Goal: Transaction & Acquisition: Obtain resource

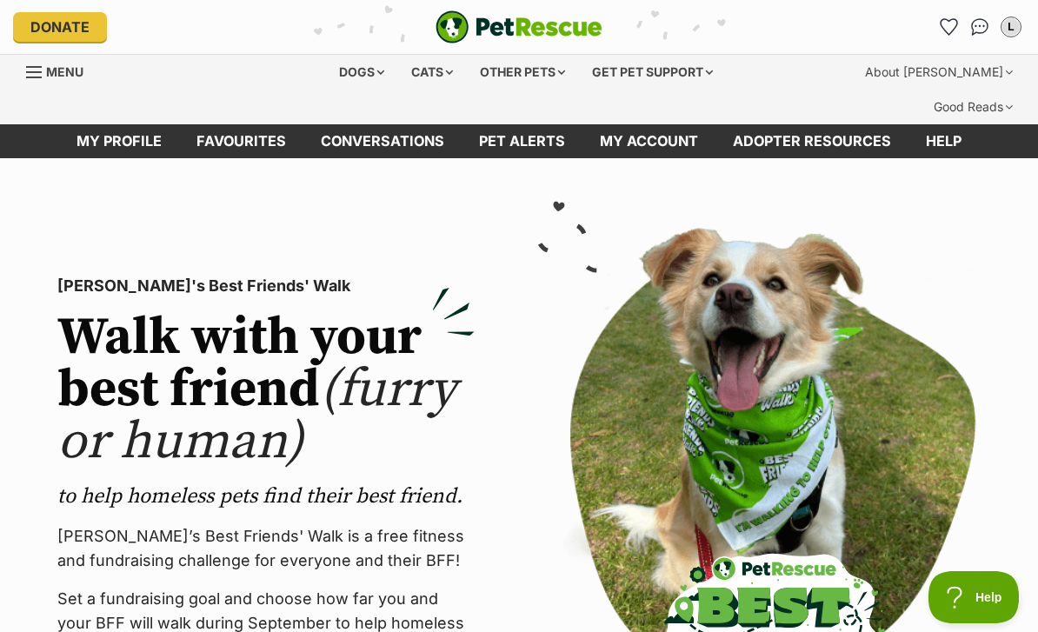
click at [350, 66] on div "Dogs" at bounding box center [362, 72] width 70 height 35
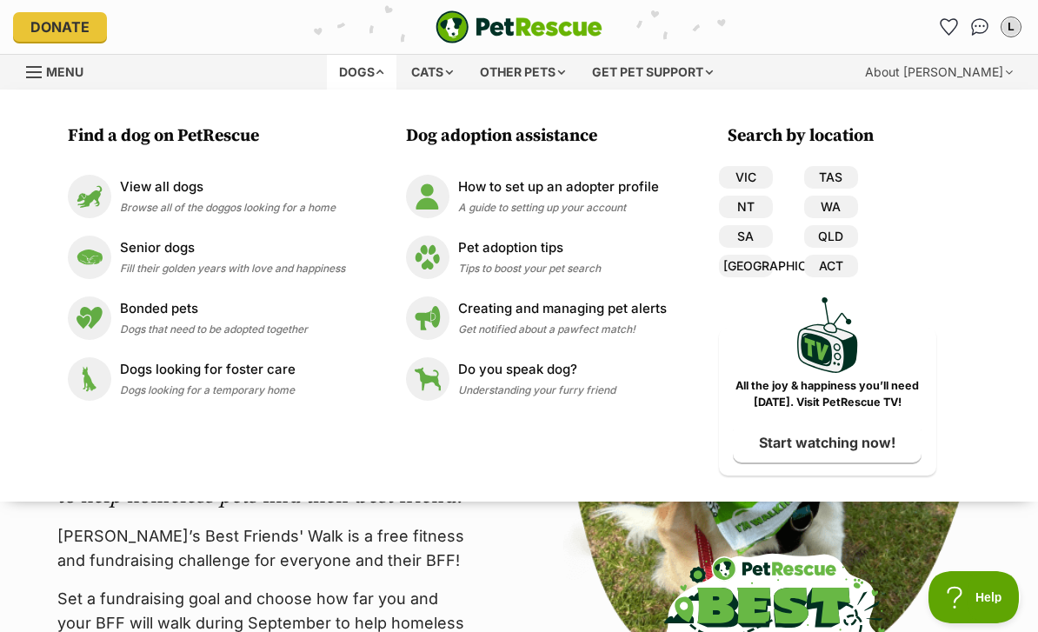
click at [748, 177] on link "VIC" at bounding box center [746, 177] width 54 height 23
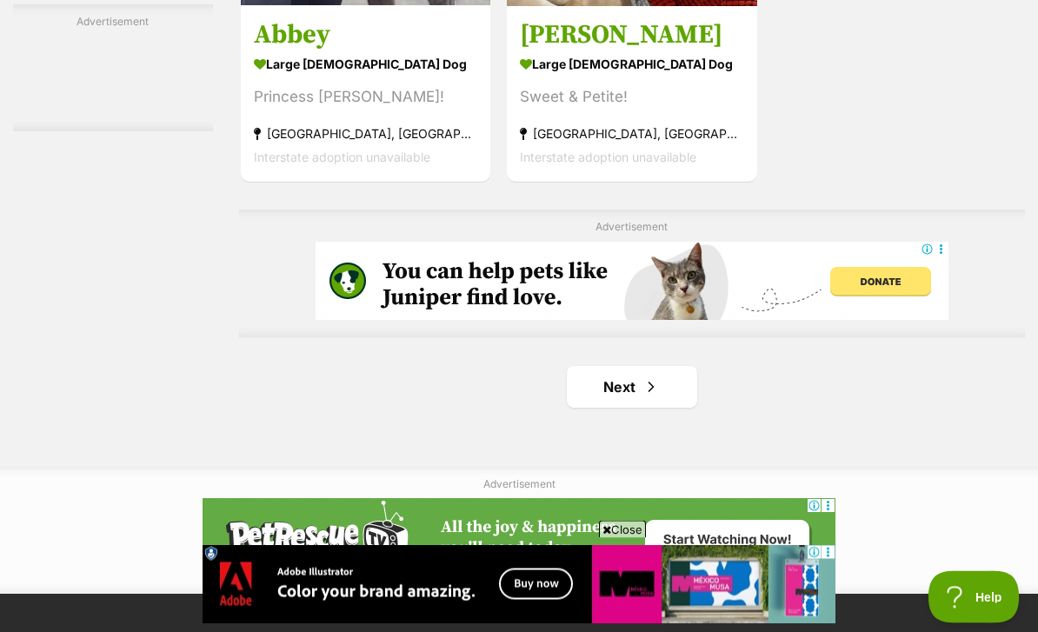
scroll to position [3870, 0]
click at [642, 397] on span "Next page" at bounding box center [650, 386] width 17 height 21
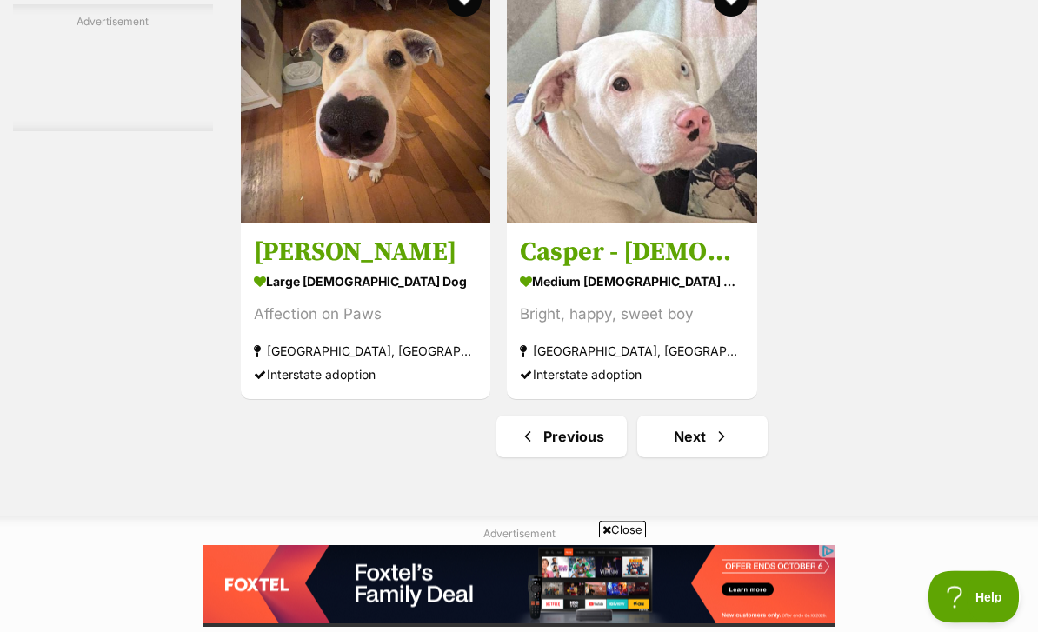
scroll to position [3820, 0]
click at [713, 447] on span "Next page" at bounding box center [721, 436] width 17 height 21
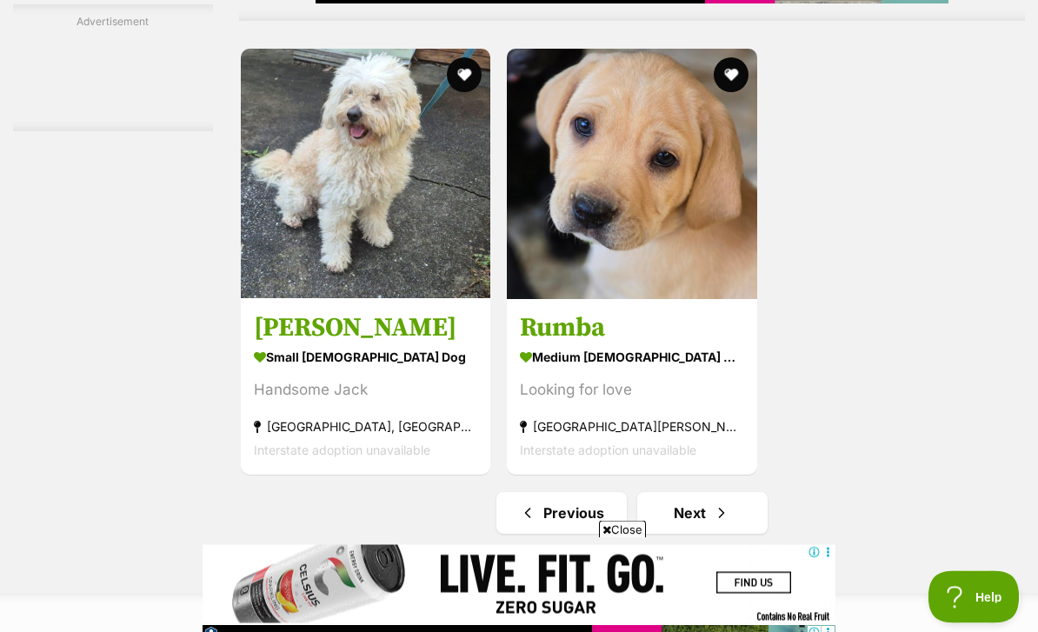
scroll to position [3906, 0]
click at [338, 278] on img at bounding box center [365, 173] width 249 height 249
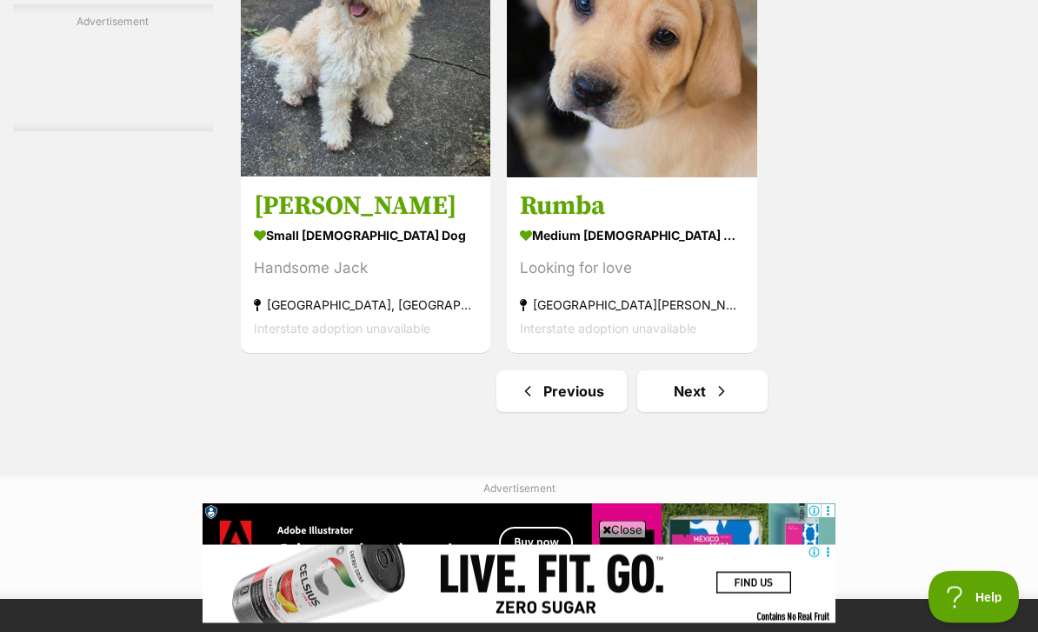
scroll to position [4028, 0]
click at [665, 412] on link "Next" at bounding box center [702, 391] width 130 height 42
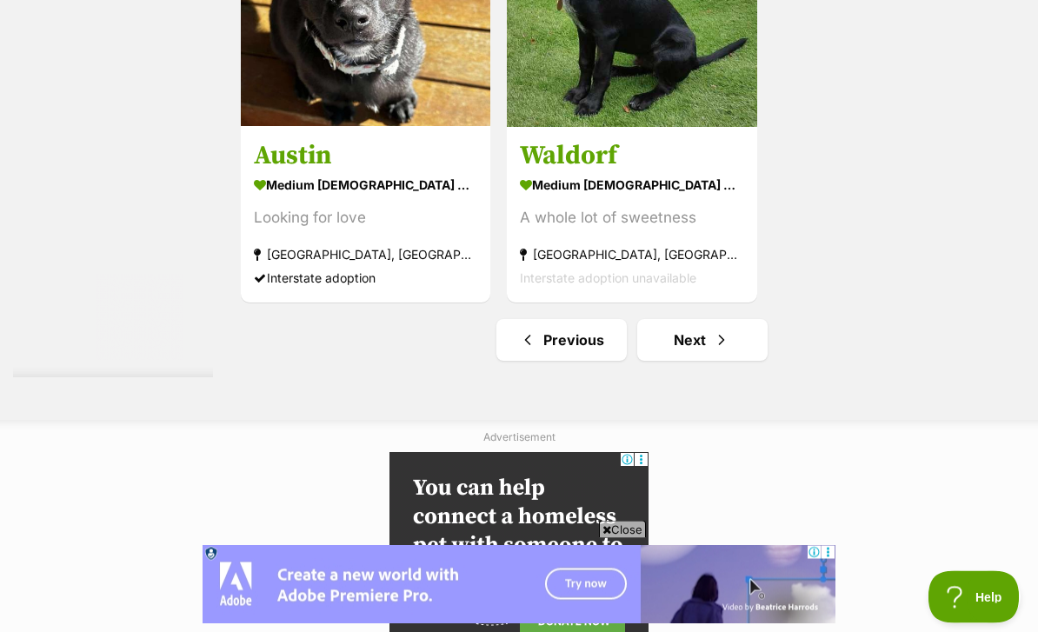
scroll to position [3917, 0]
click at [674, 361] on link "Next" at bounding box center [702, 340] width 130 height 42
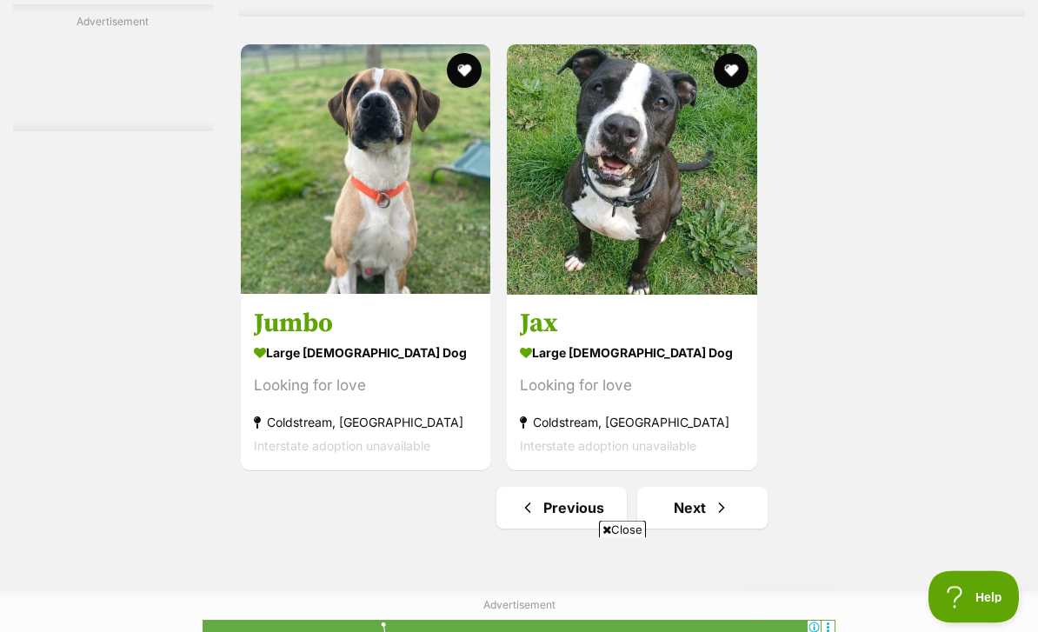
scroll to position [3749, 0]
click at [665, 528] on link "Next" at bounding box center [702, 508] width 130 height 42
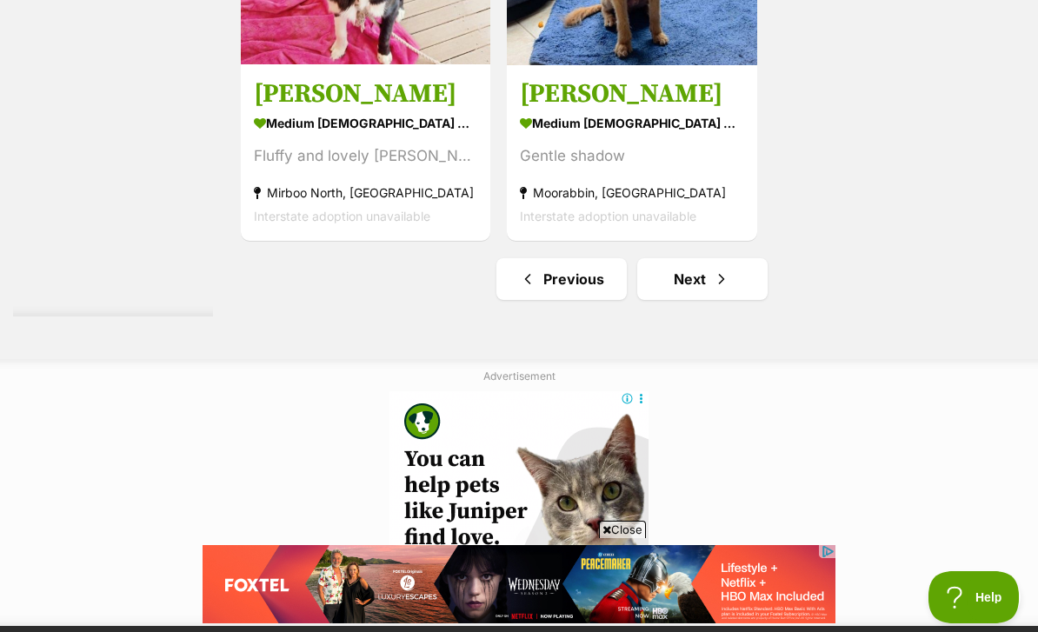
scroll to position [4145, 0]
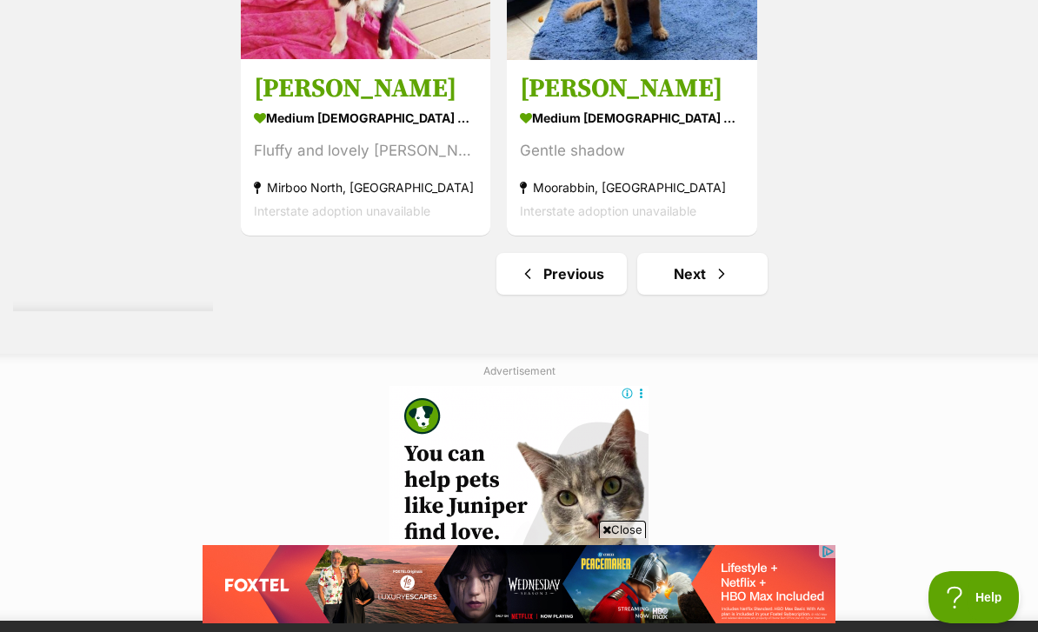
click at [681, 295] on link "Next" at bounding box center [702, 274] width 130 height 42
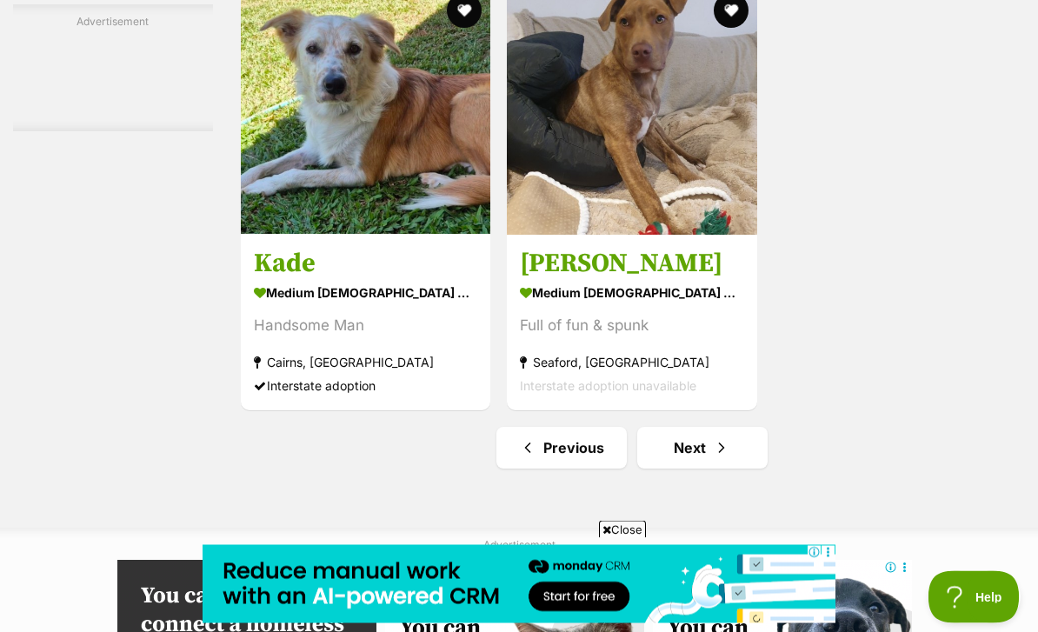
scroll to position [3868, 0]
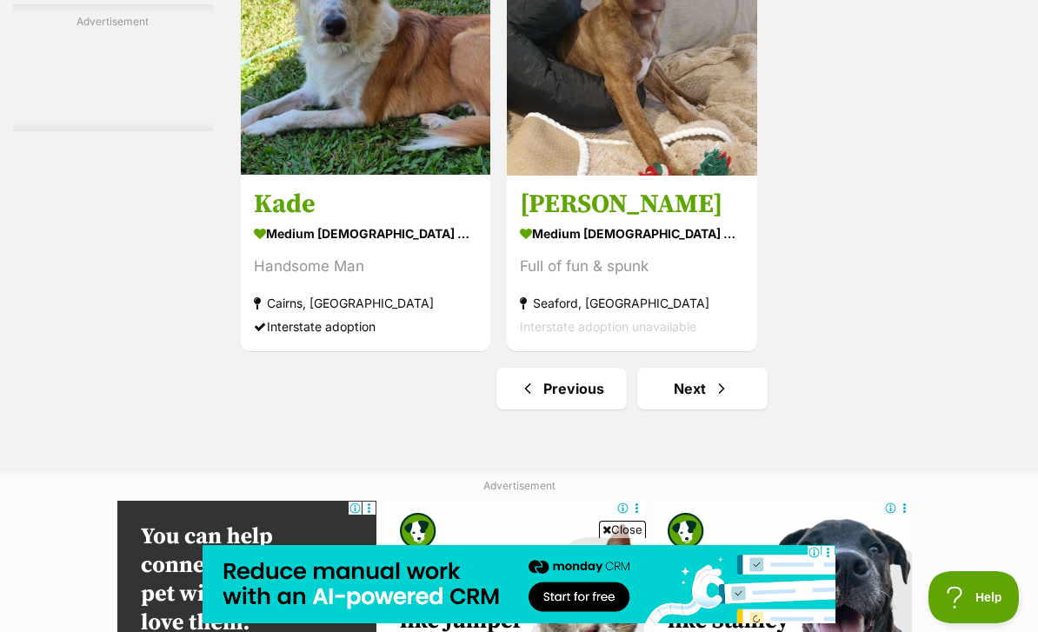
click at [672, 409] on link "Next" at bounding box center [702, 389] width 130 height 42
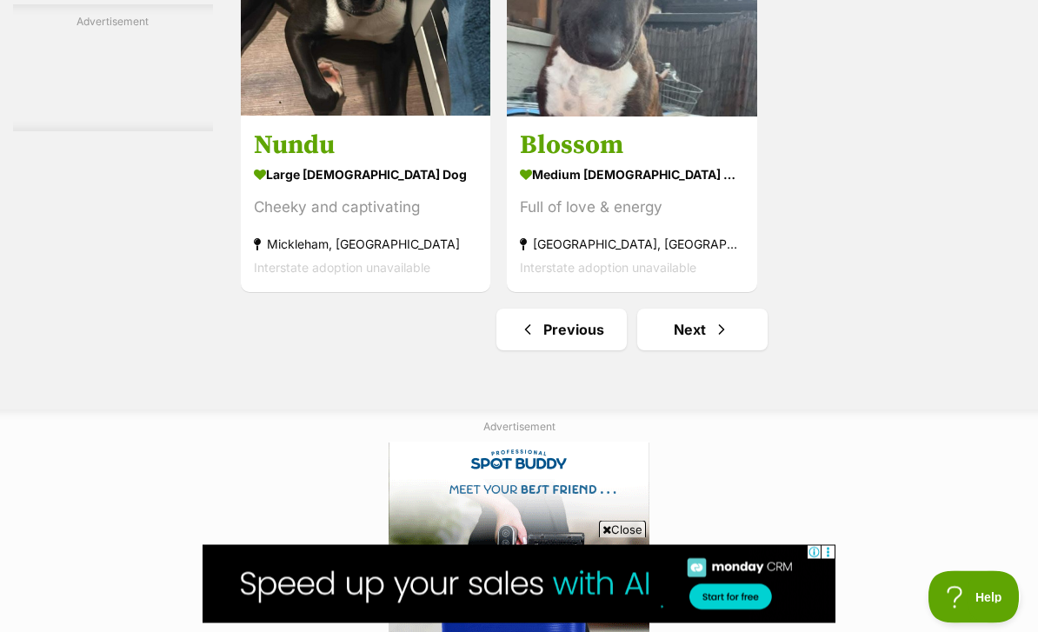
scroll to position [3927, 0]
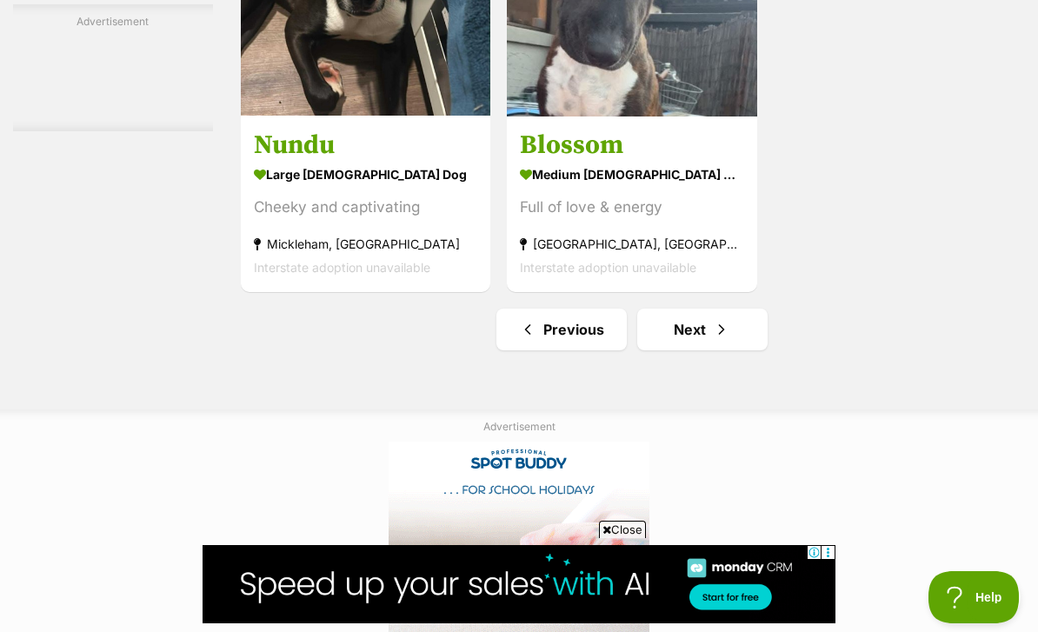
click at [660, 350] on link "Next" at bounding box center [702, 330] width 130 height 42
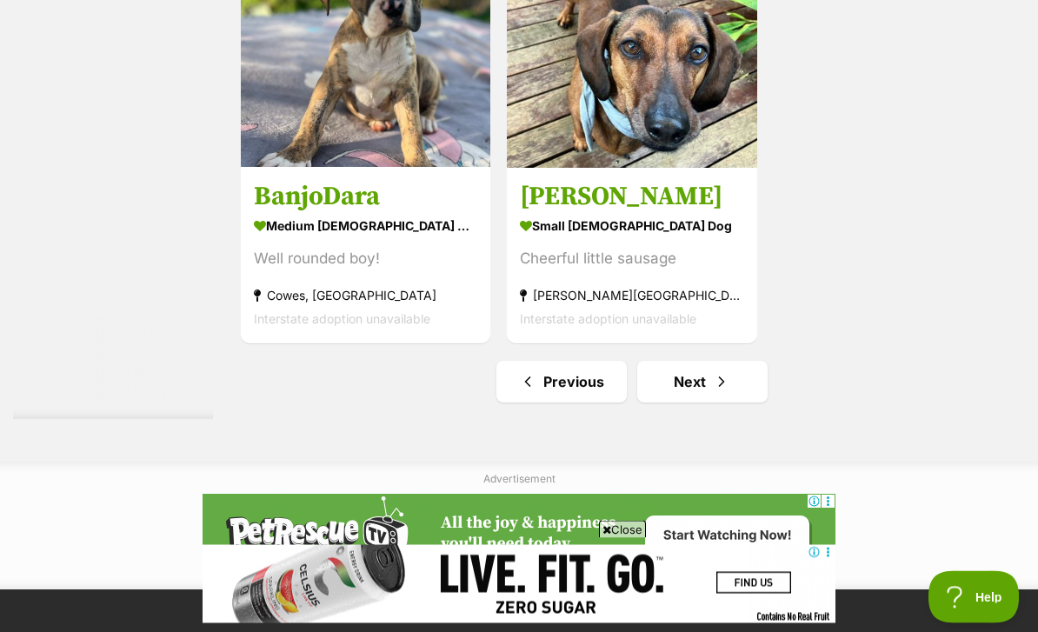
scroll to position [4038, 0]
click at [655, 402] on link "Next" at bounding box center [702, 382] width 130 height 42
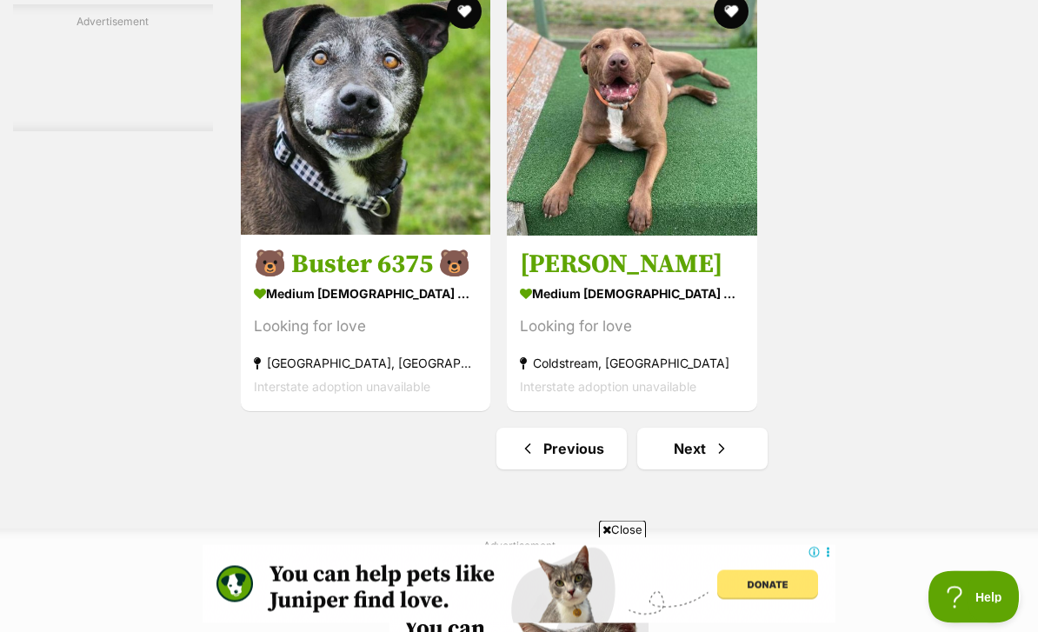
scroll to position [3808, 0]
click at [669, 469] on link "Next" at bounding box center [702, 449] width 130 height 42
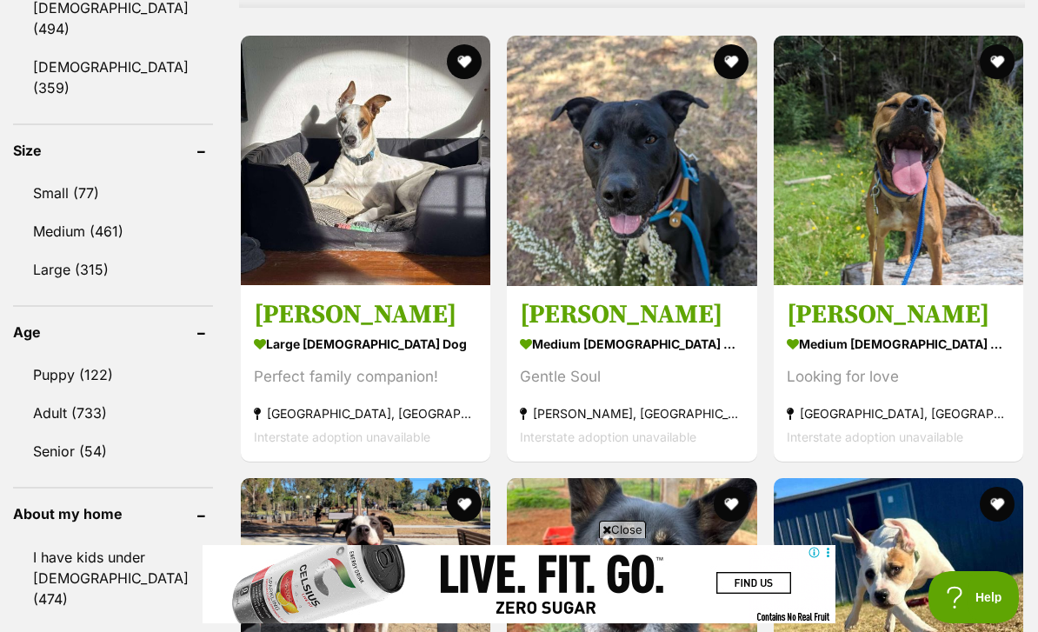
scroll to position [1659, 0]
click at [52, 395] on link "Adult (733)" at bounding box center [113, 413] width 200 height 36
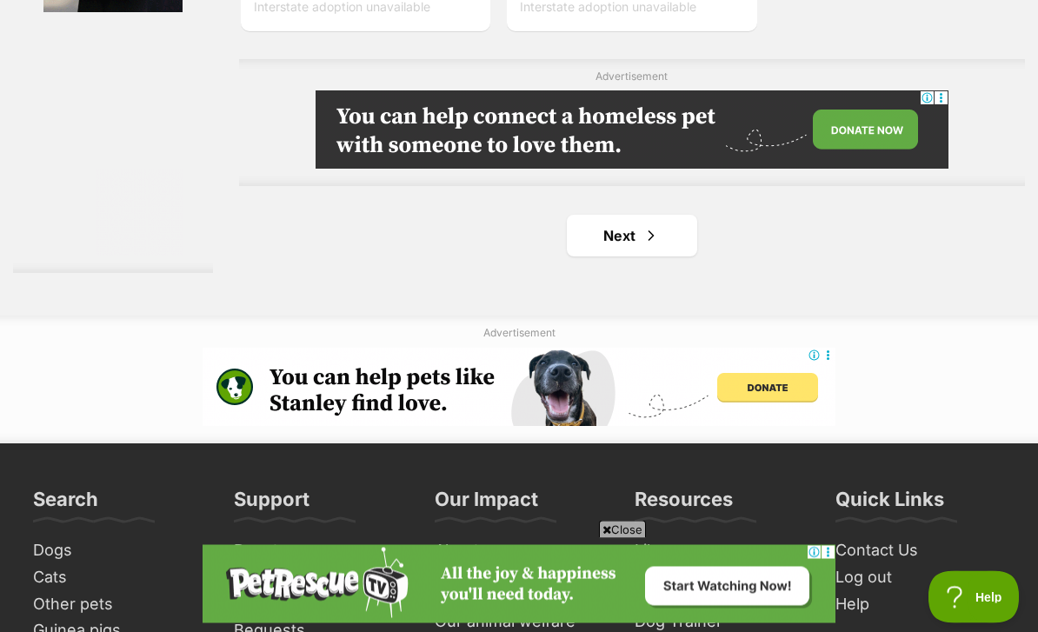
scroll to position [4026, 0]
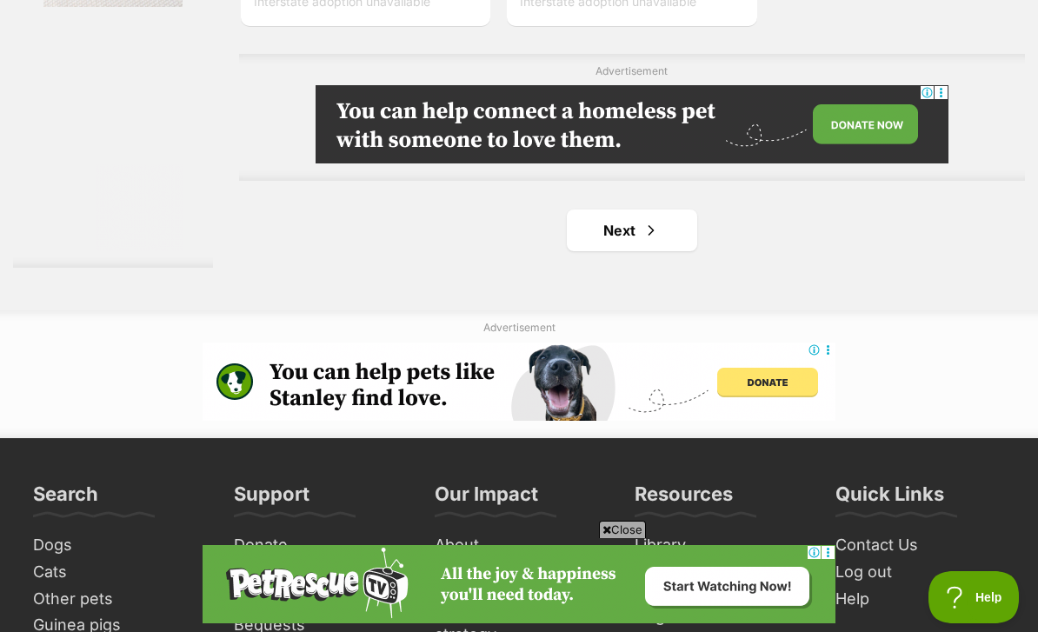
click at [642, 241] on span "Next page" at bounding box center [650, 230] width 17 height 21
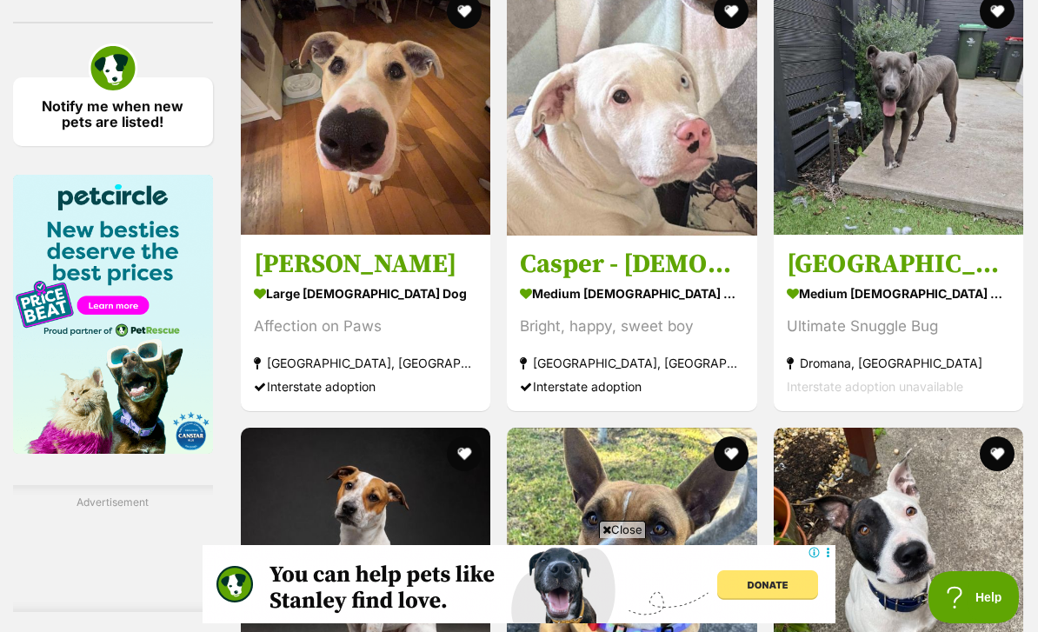
scroll to position [2752, 0]
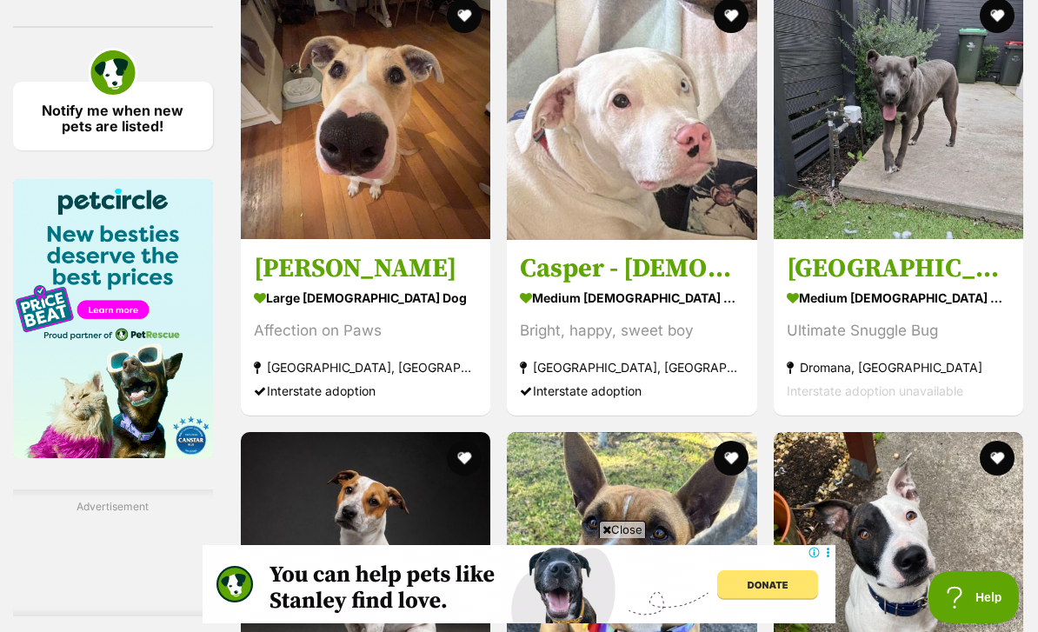
click at [362, 239] on img at bounding box center [365, 114] width 249 height 249
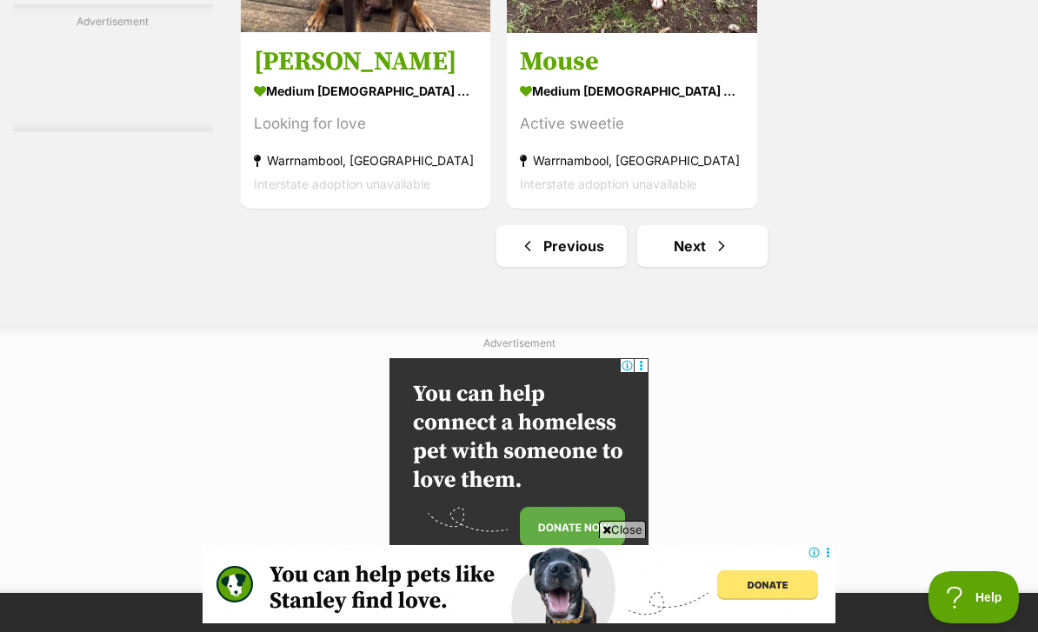
scroll to position [4103, 0]
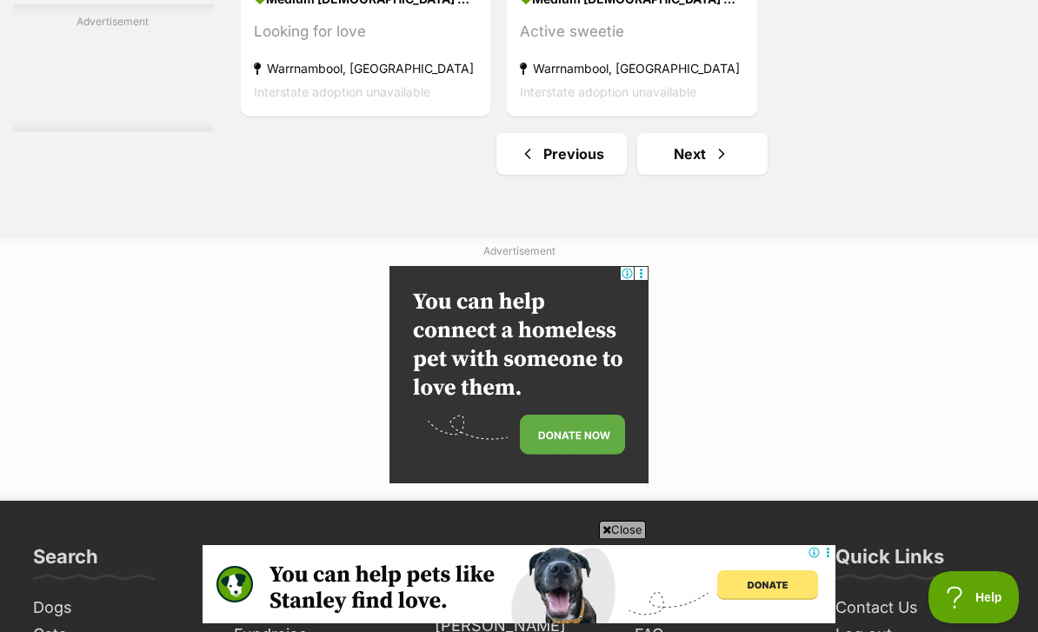
click at [668, 175] on link "Next" at bounding box center [702, 154] width 130 height 42
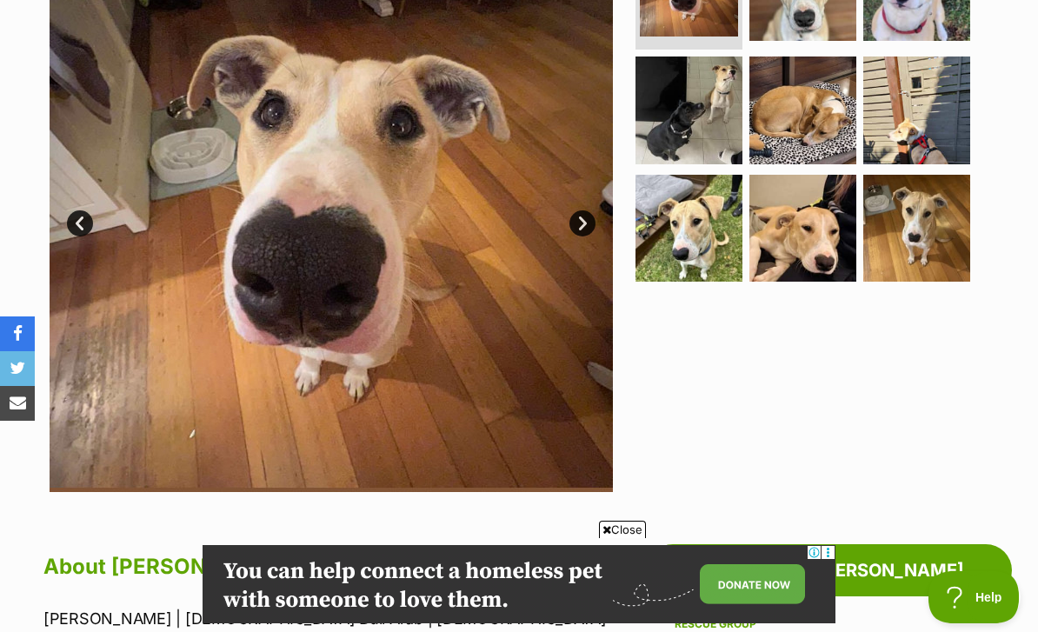
scroll to position [455, 0]
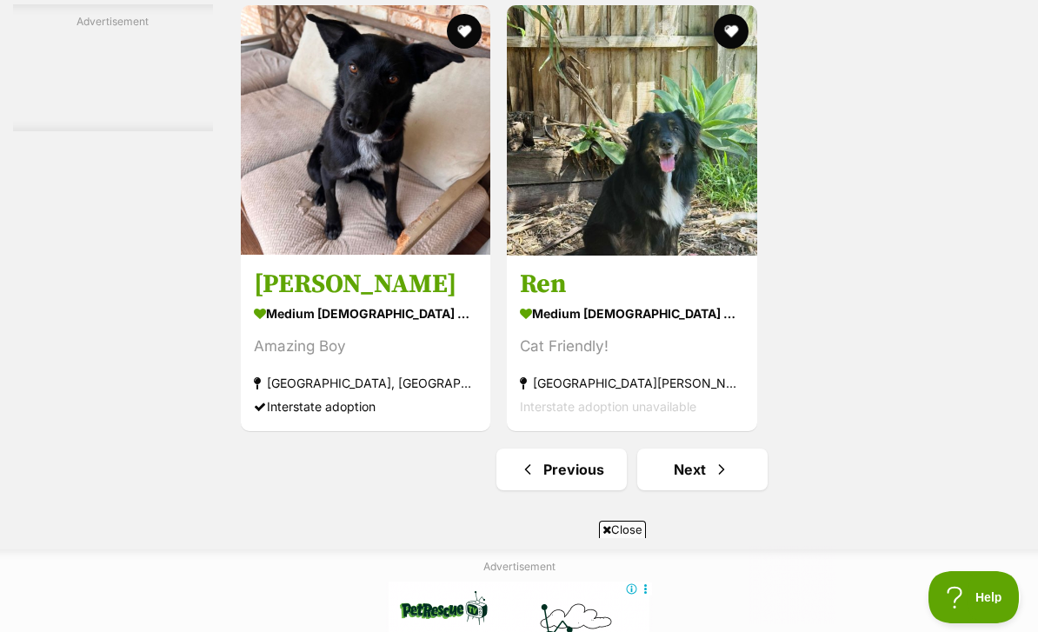
scroll to position [4018, 0]
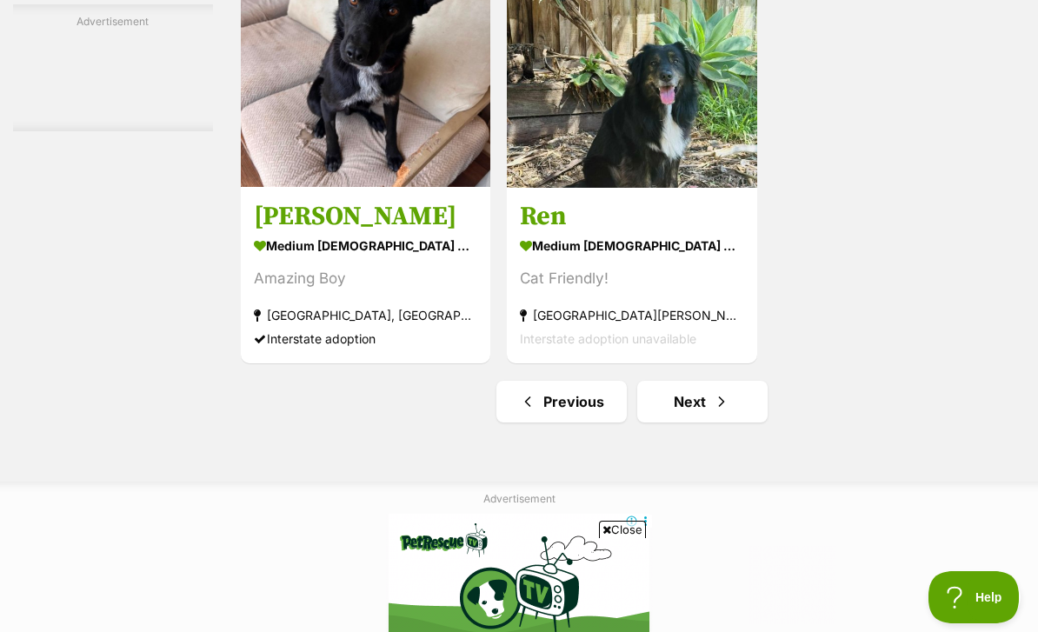
click at [661, 422] on link "Next" at bounding box center [702, 402] width 130 height 42
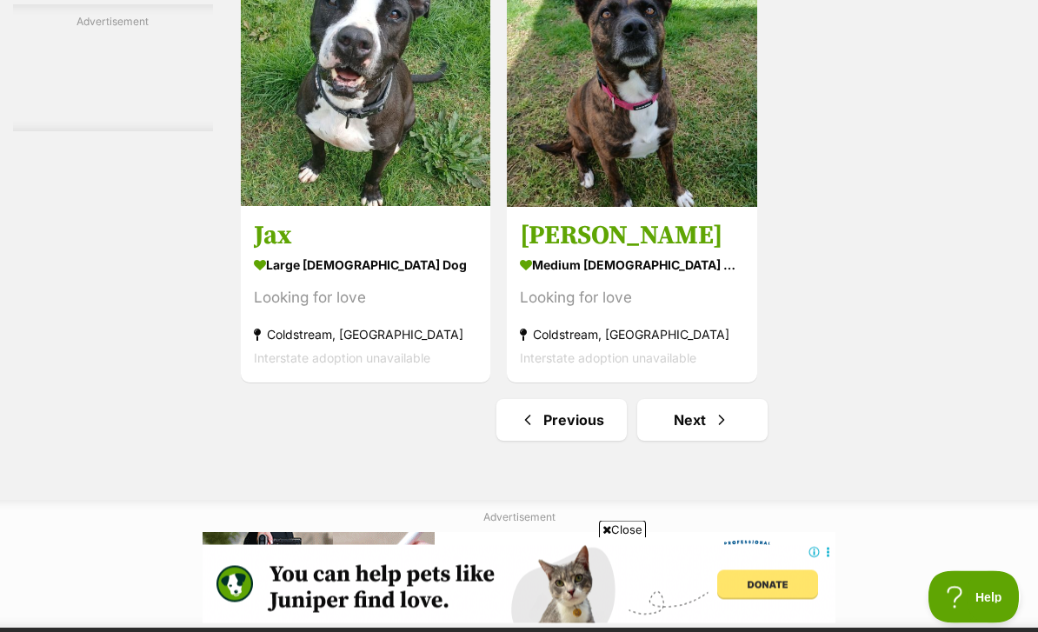
scroll to position [3936, 0]
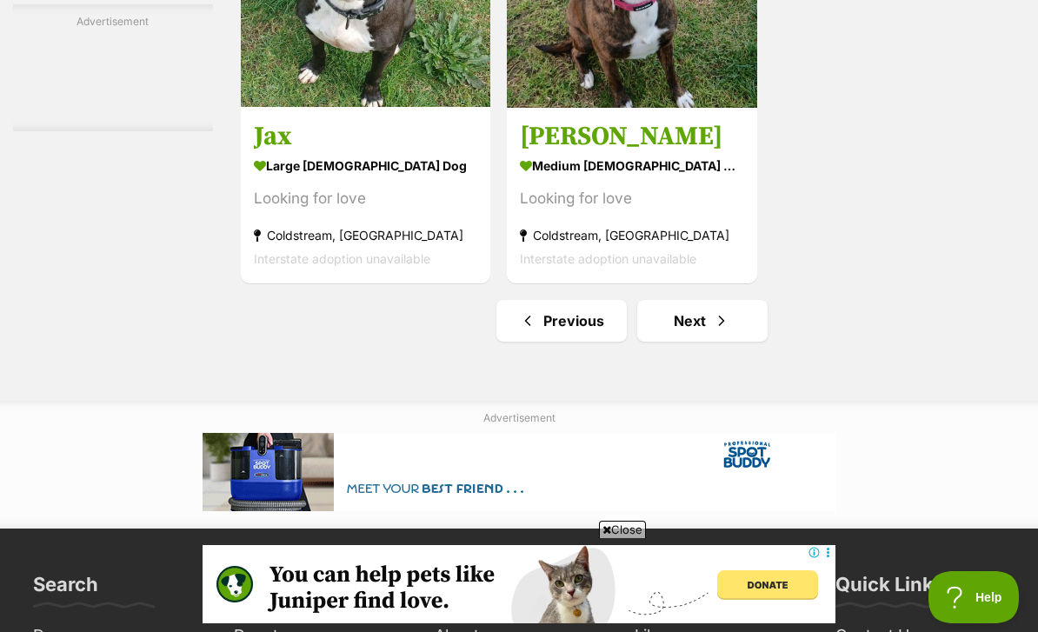
click at [653, 342] on link "Next" at bounding box center [702, 321] width 130 height 42
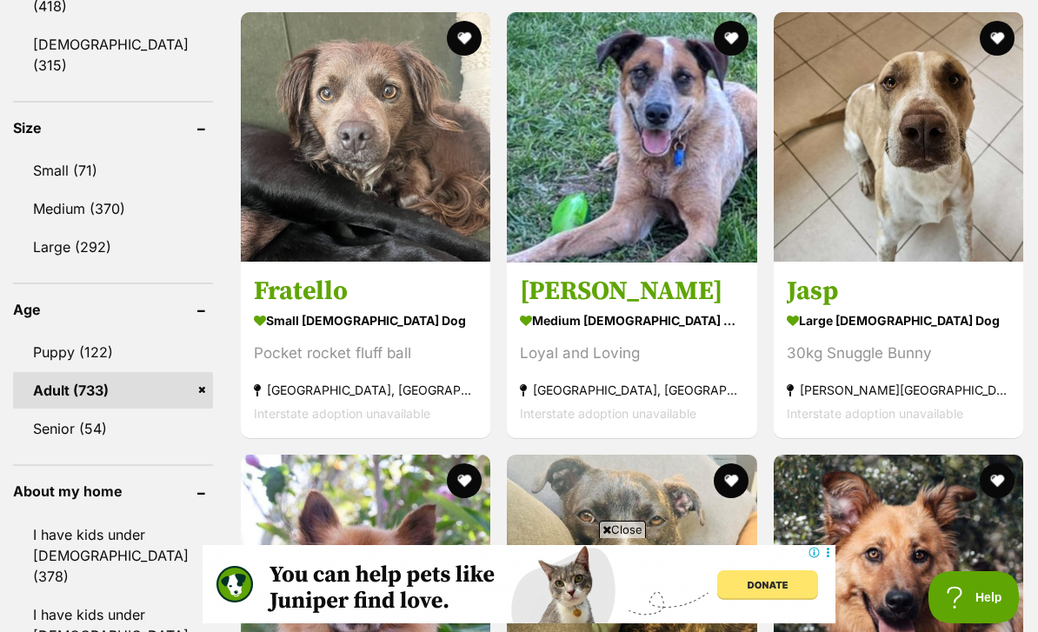
scroll to position [1656, 0]
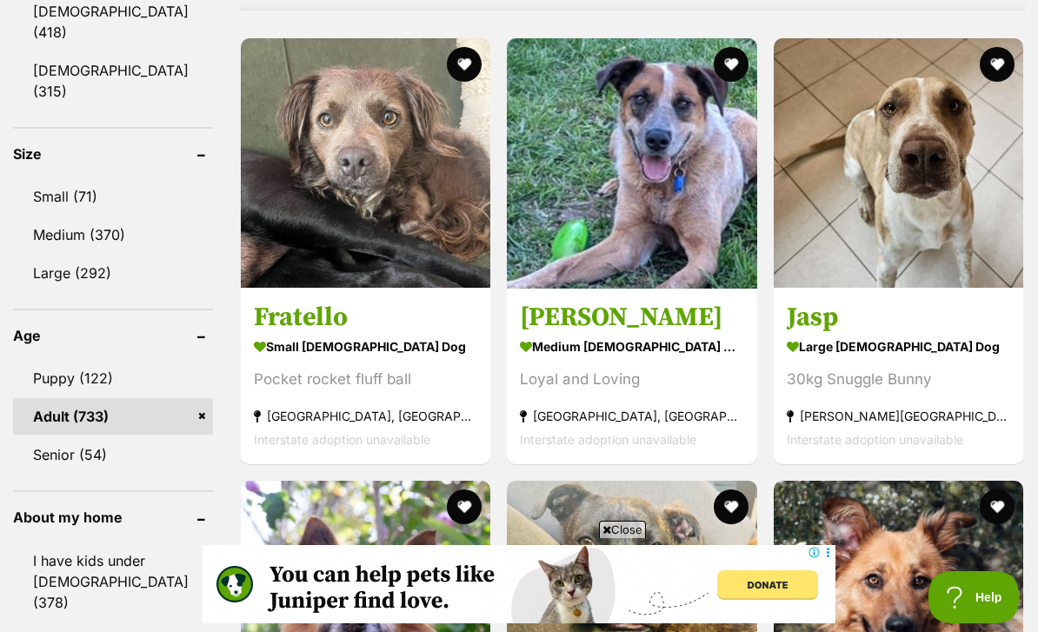
click at [926, 187] on img at bounding box center [897, 162] width 249 height 249
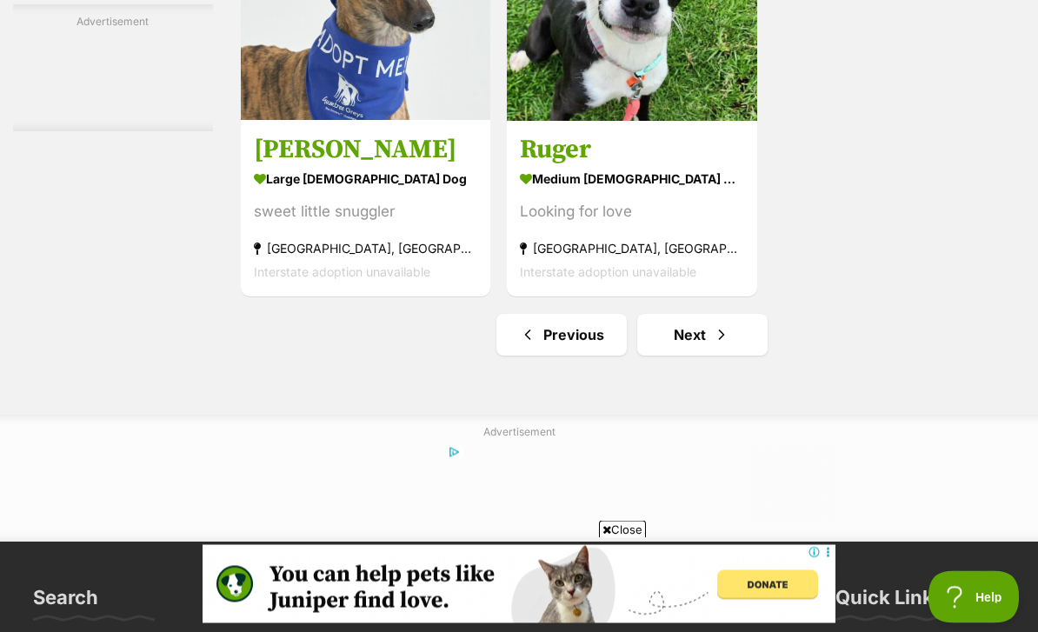
scroll to position [3922, 0]
click at [666, 355] on link "Next" at bounding box center [702, 335] width 130 height 42
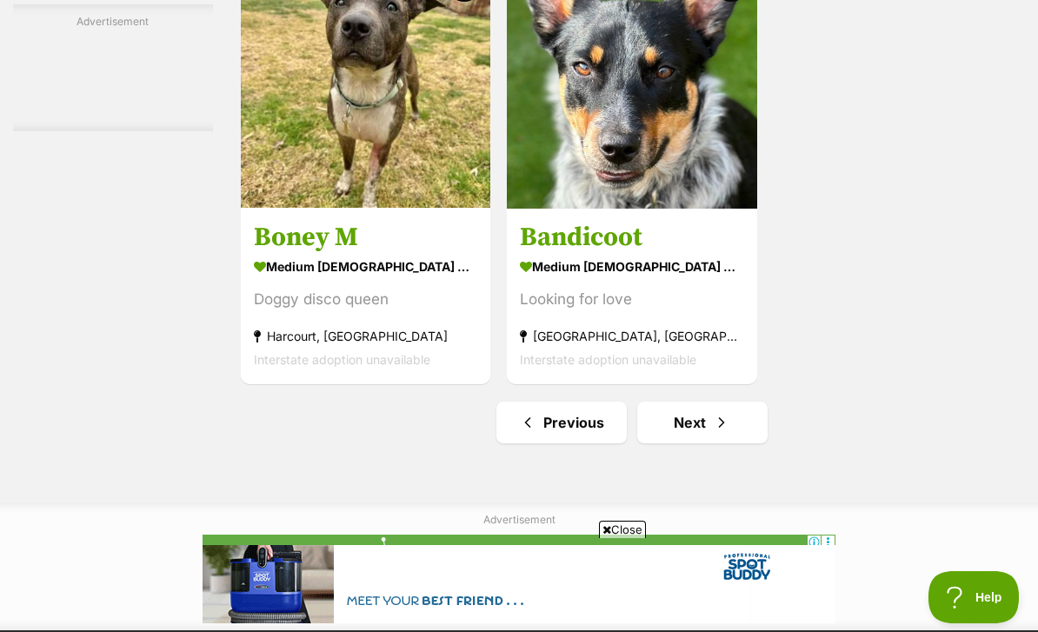
scroll to position [4216, 0]
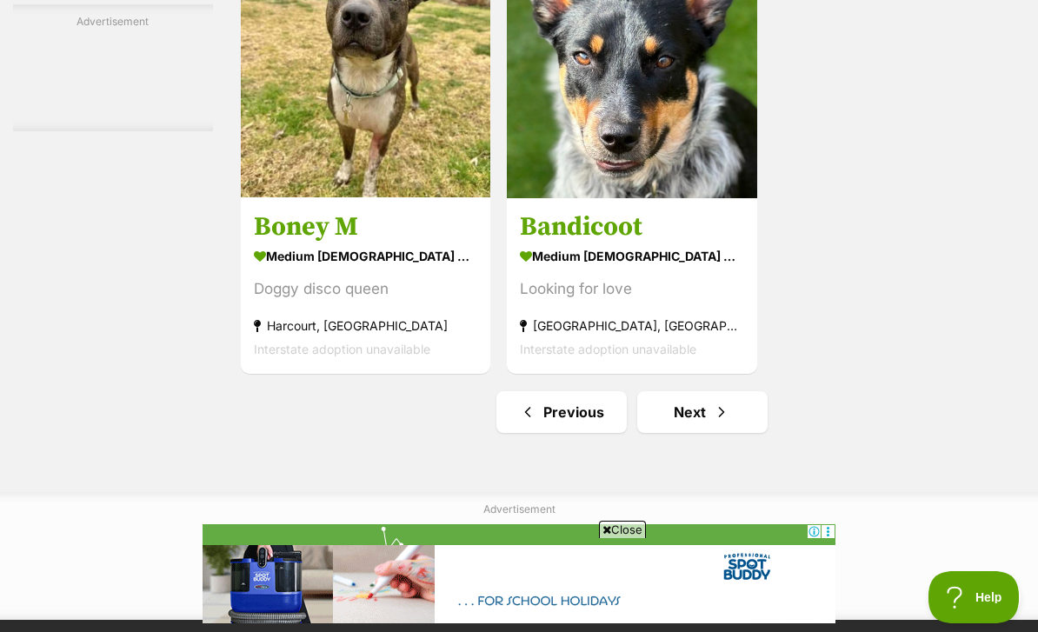
click at [656, 433] on link "Next" at bounding box center [702, 412] width 130 height 42
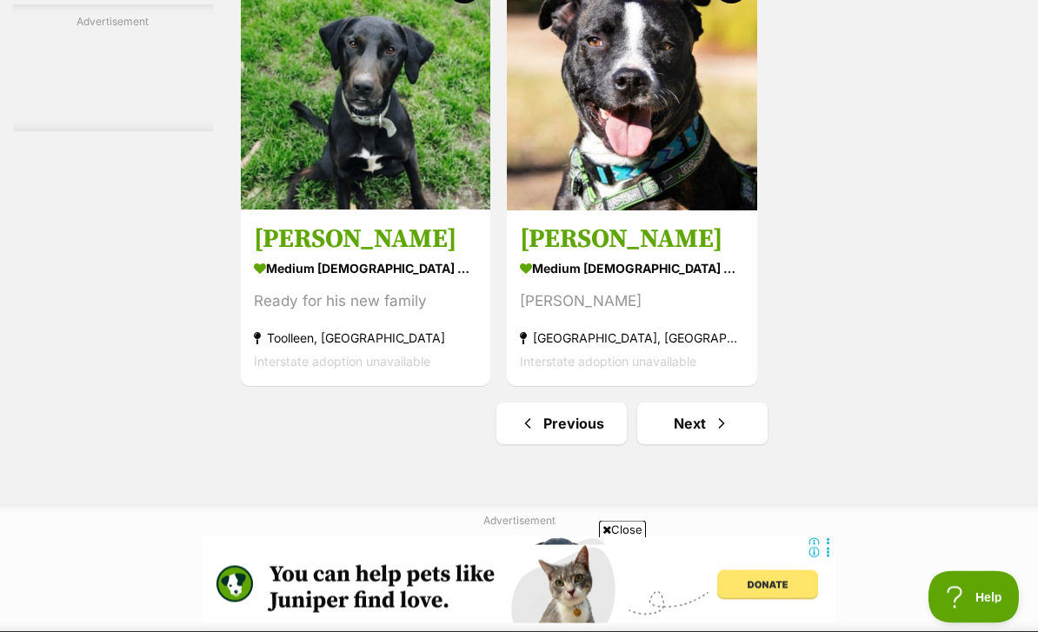
scroll to position [3833, 0]
click at [662, 444] on link "Next" at bounding box center [702, 423] width 130 height 42
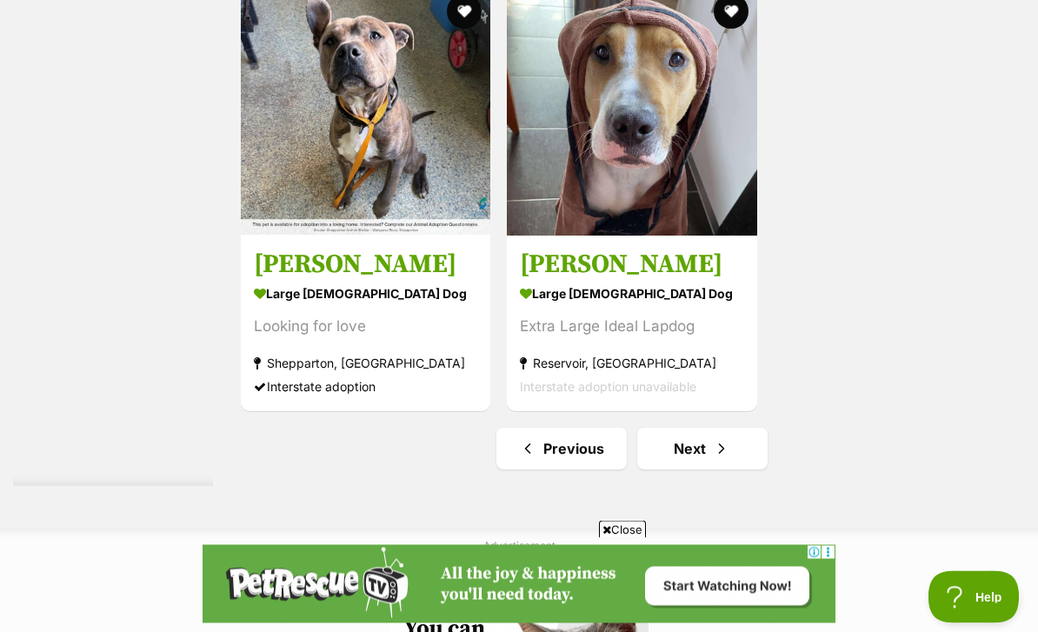
scroll to position [3808, 0]
click at [679, 469] on link "Next" at bounding box center [702, 449] width 130 height 42
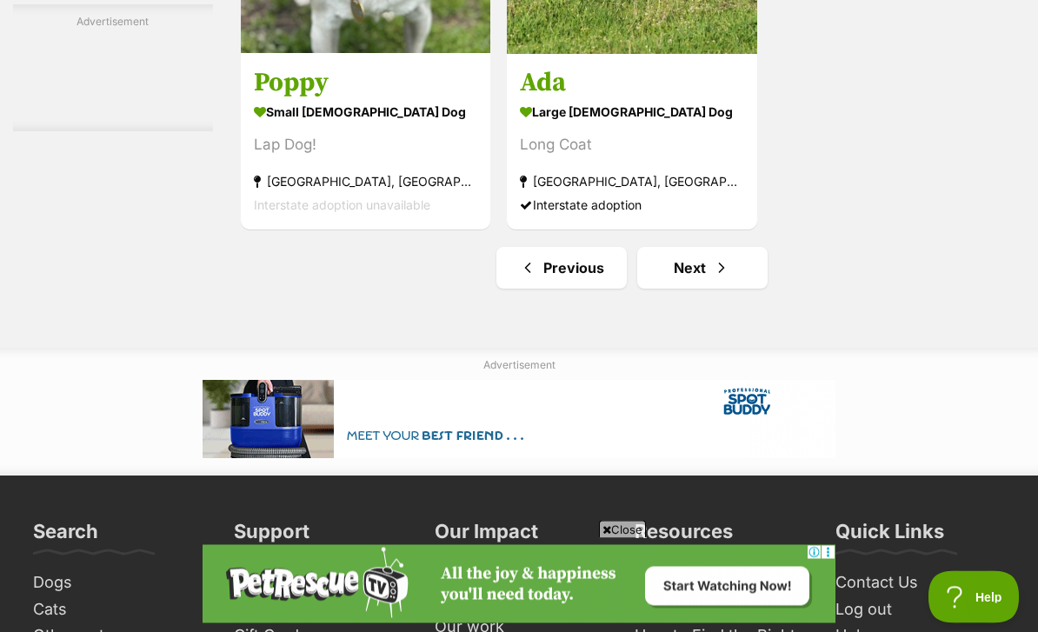
scroll to position [4151, 0]
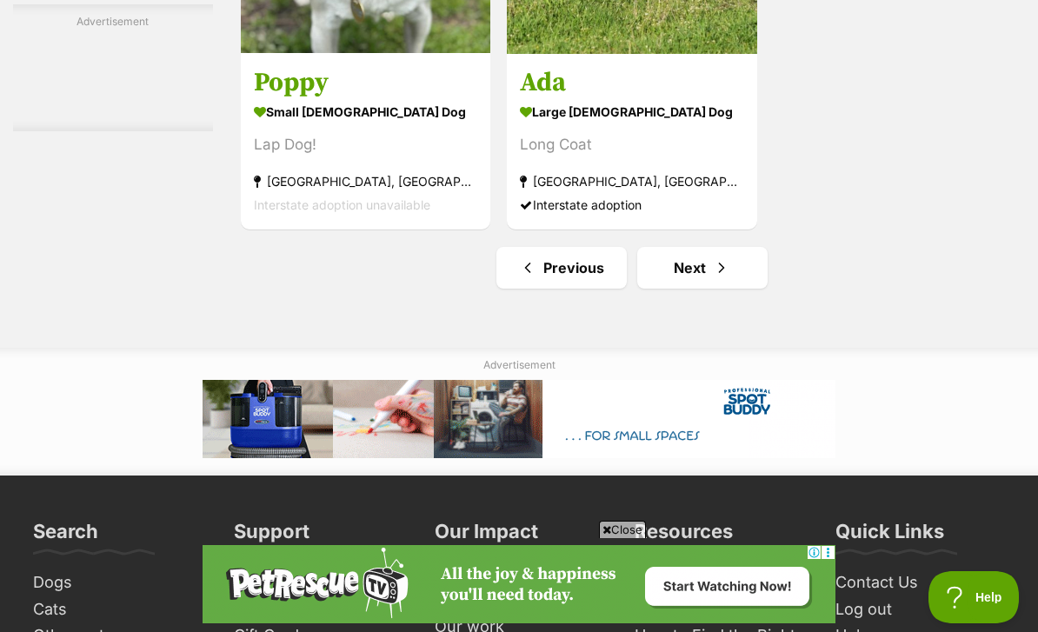
click at [674, 289] on link "Next" at bounding box center [702, 268] width 130 height 42
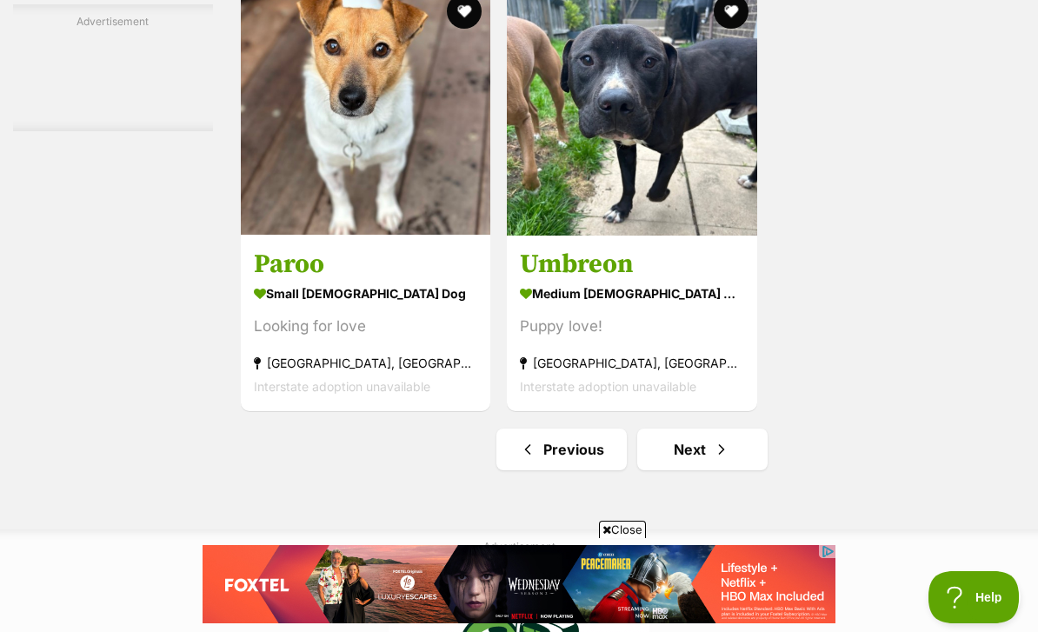
scroll to position [3895, 0]
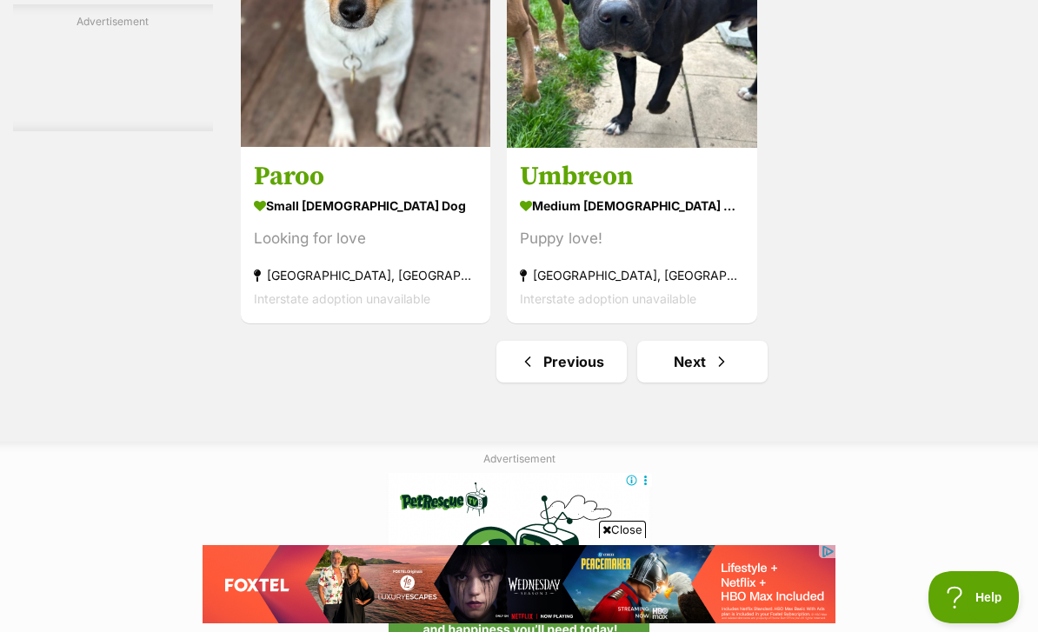
click at [654, 382] on link "Next" at bounding box center [702, 362] width 130 height 42
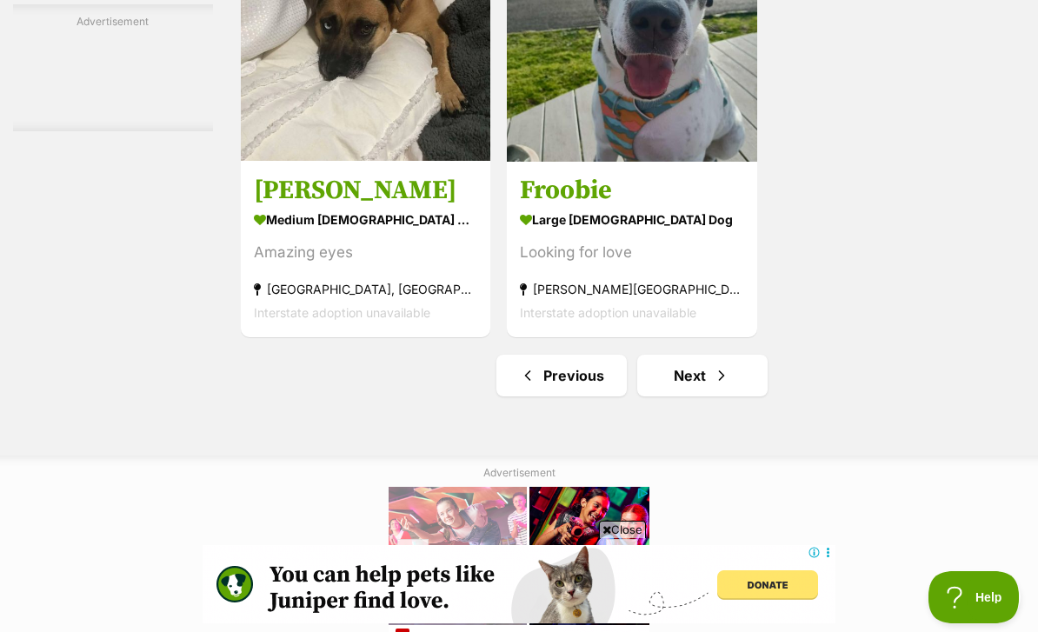
scroll to position [0, 80]
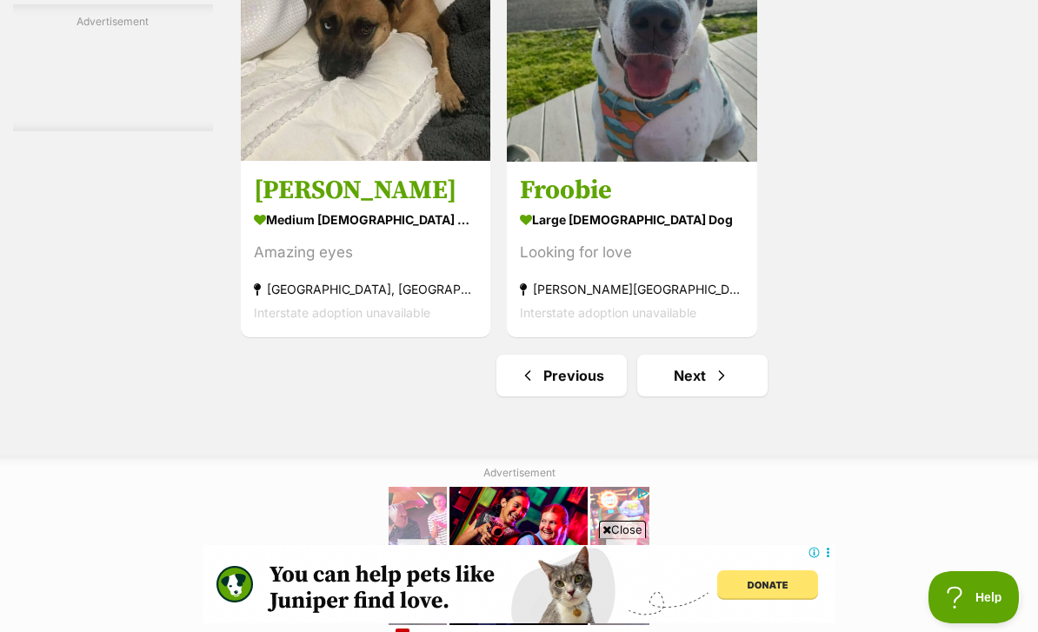
click at [667, 396] on link "Next" at bounding box center [702, 376] width 130 height 42
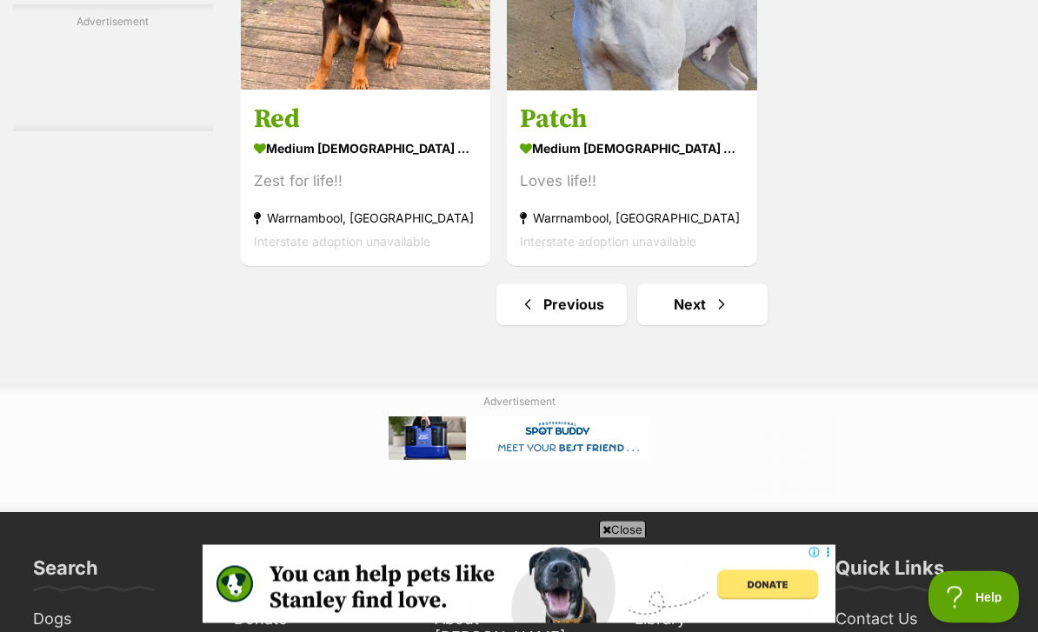
scroll to position [4115, 0]
click at [662, 325] on link "Next" at bounding box center [702, 304] width 130 height 42
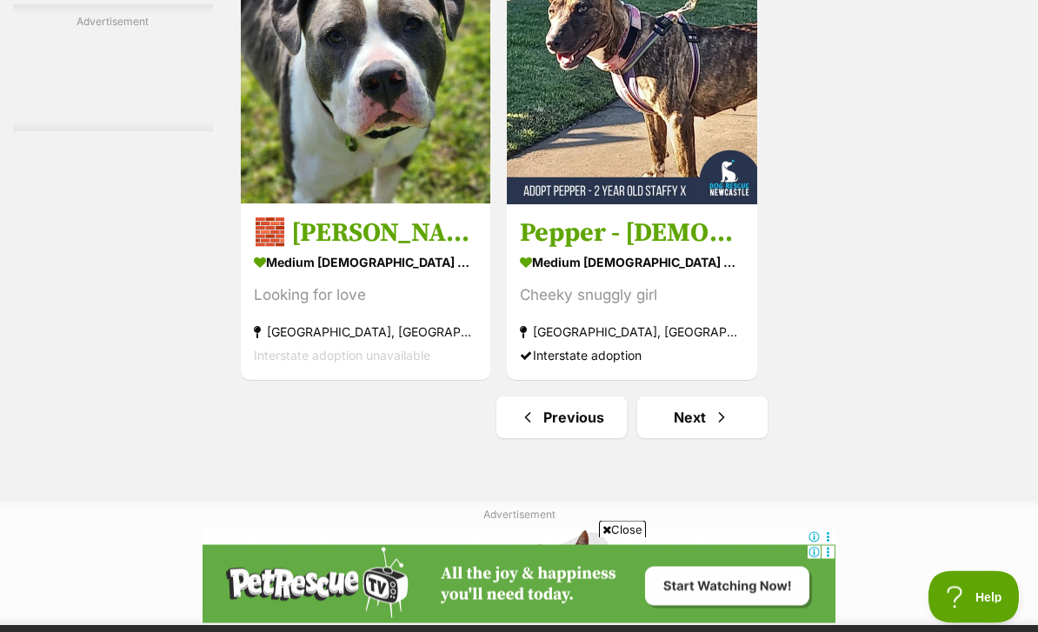
scroll to position [3839, 0]
click at [684, 438] on link "Next" at bounding box center [702, 417] width 130 height 42
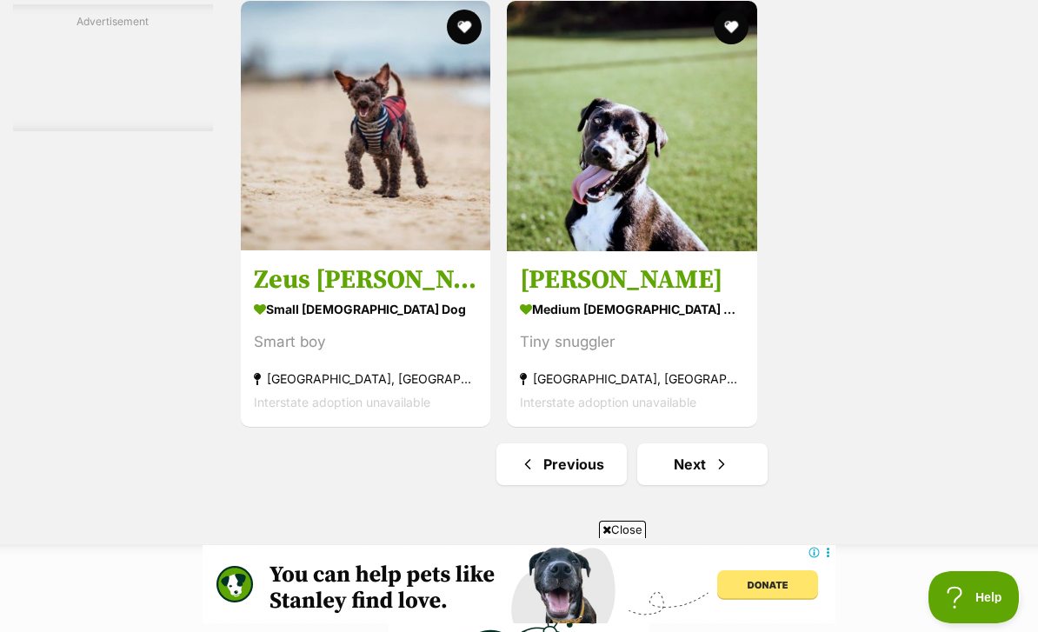
click at [669, 428] on article "Toby Kumara medium male Dog Tiny snuggler Dixons Creek, VIC Interstate adoption…" at bounding box center [632, 213] width 254 height 429
click at [676, 485] on link "Next" at bounding box center [702, 464] width 130 height 42
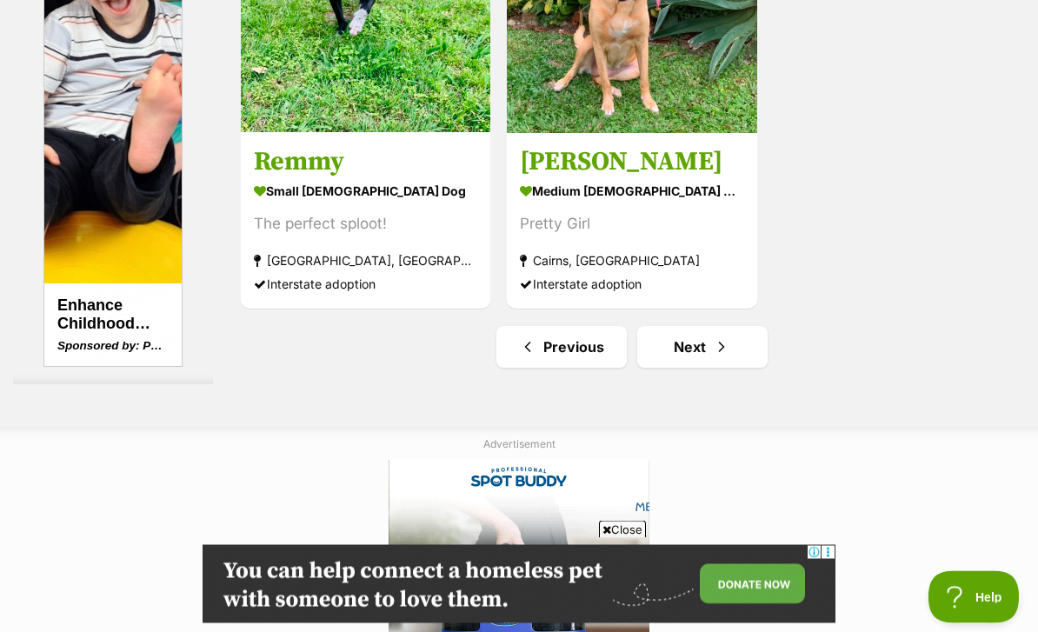
scroll to position [4145, 0]
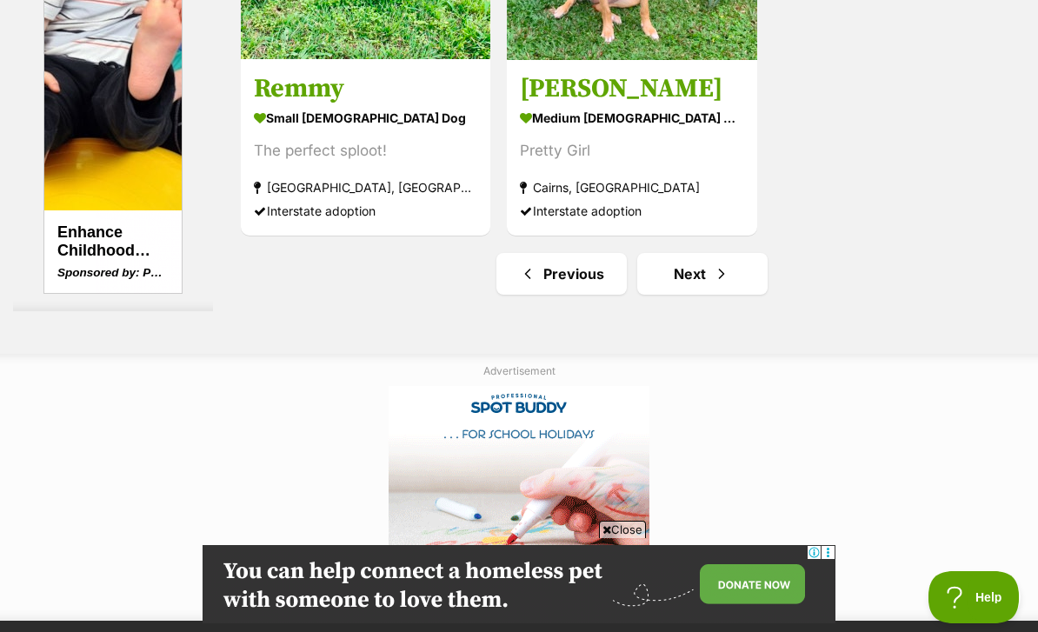
click at [682, 295] on link "Next" at bounding box center [702, 274] width 130 height 42
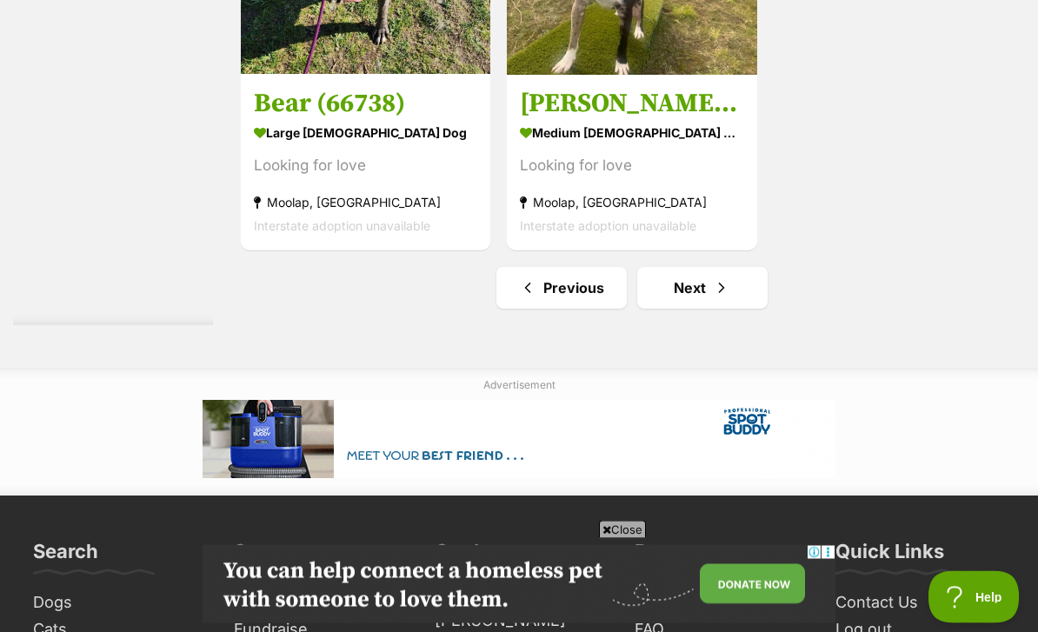
scroll to position [3969, 0]
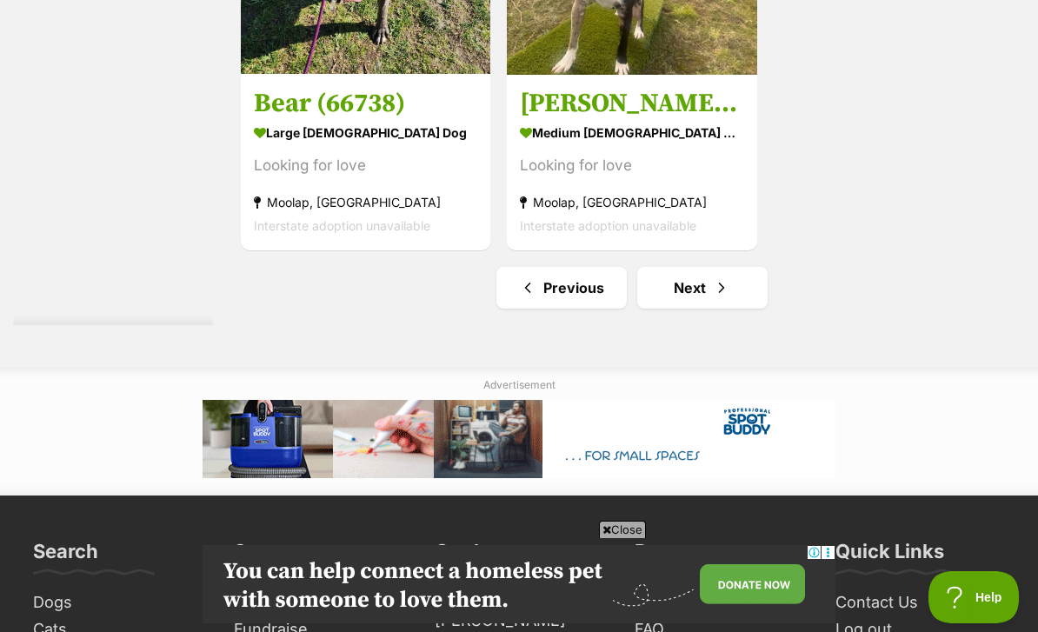
click at [675, 309] on link "Next" at bounding box center [702, 288] width 130 height 42
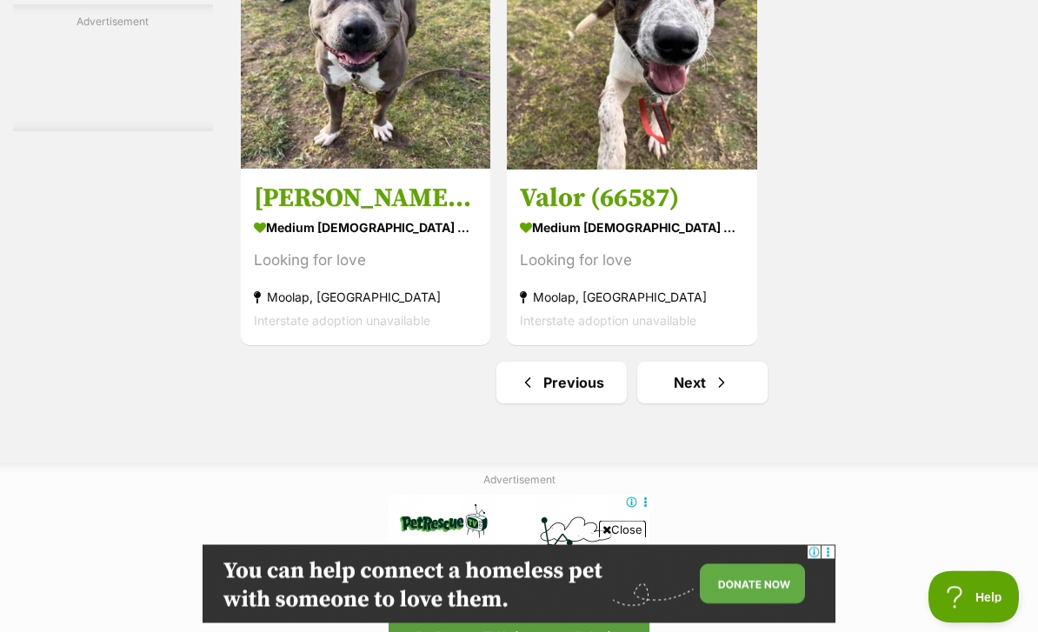
scroll to position [3872, 0]
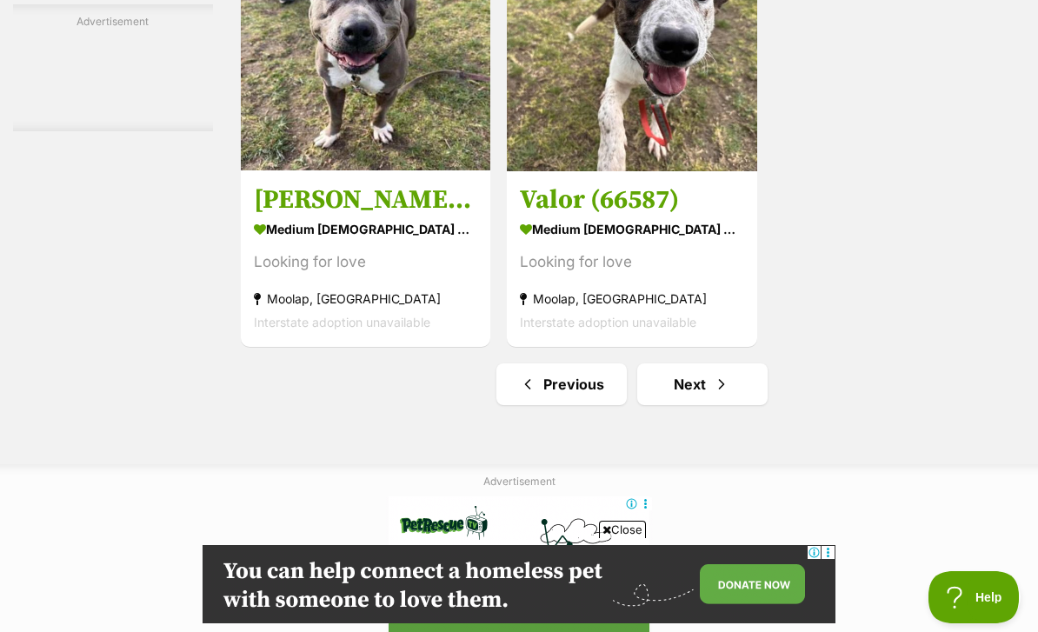
click at [680, 405] on link "Next" at bounding box center [702, 384] width 130 height 42
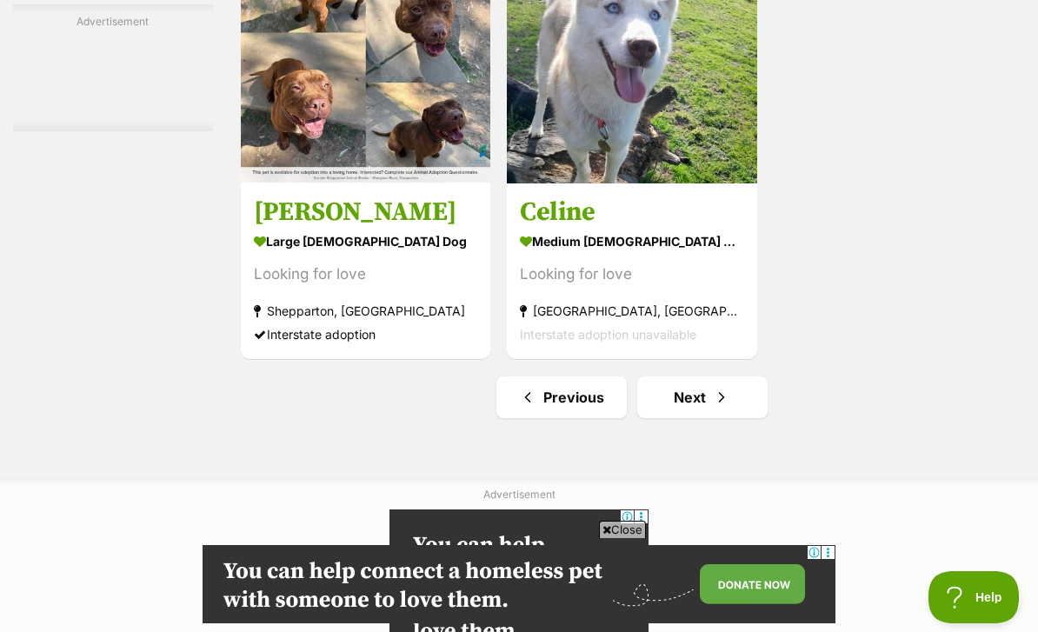
scroll to position [4265, 0]
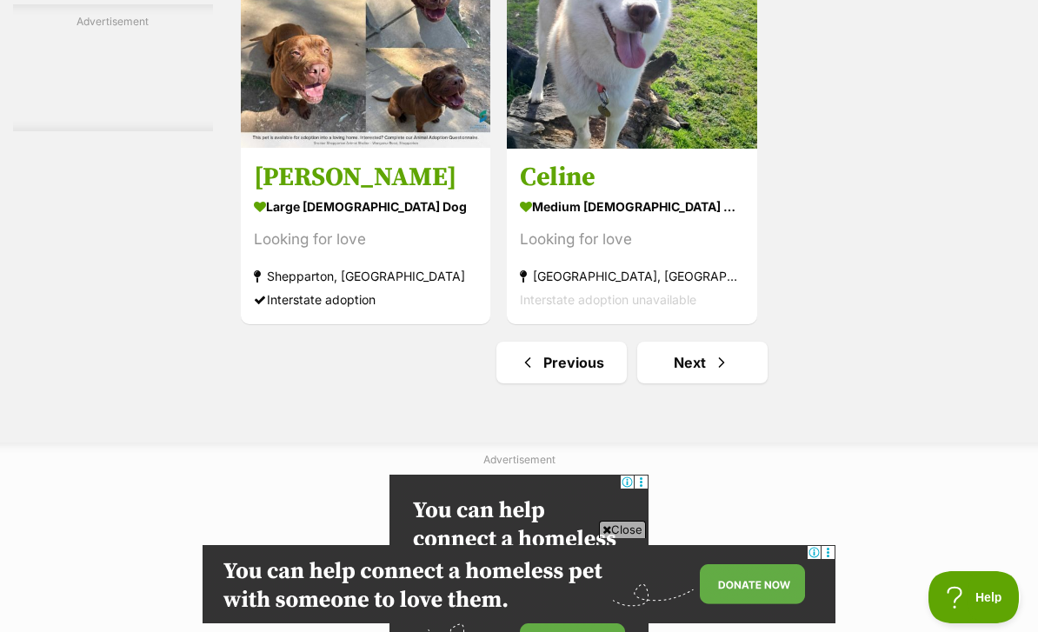
click at [667, 383] on link "Next" at bounding box center [702, 363] width 130 height 42
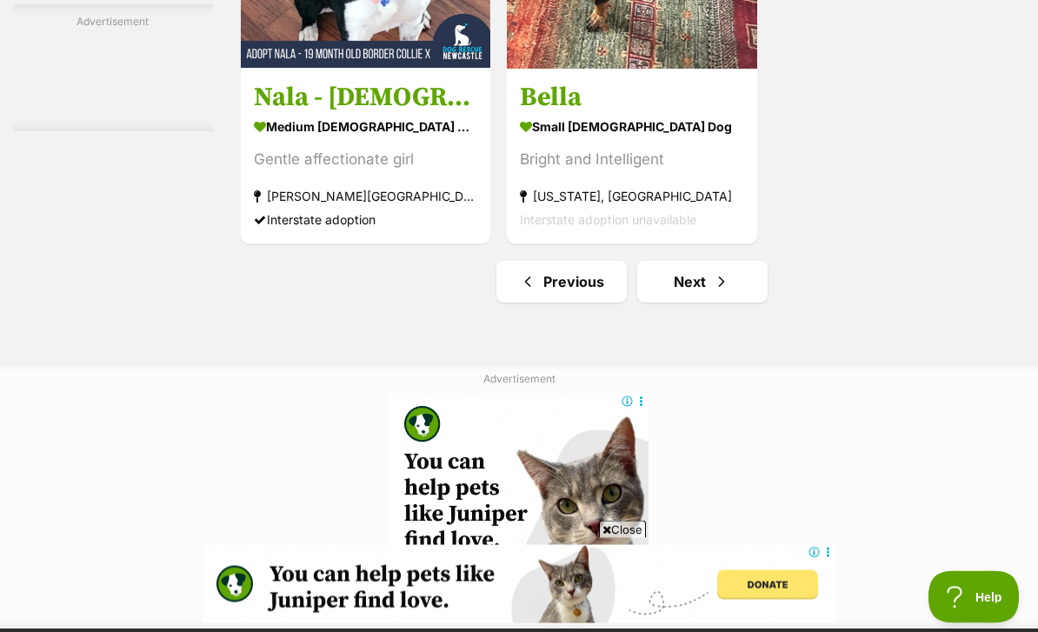
scroll to position [3983, 0]
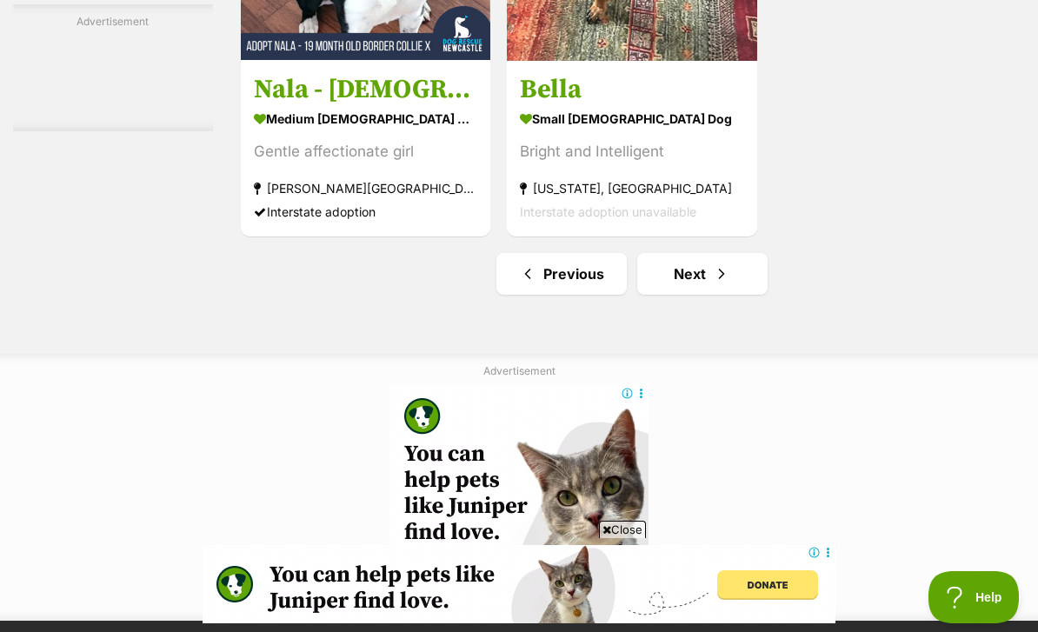
click link "Next"
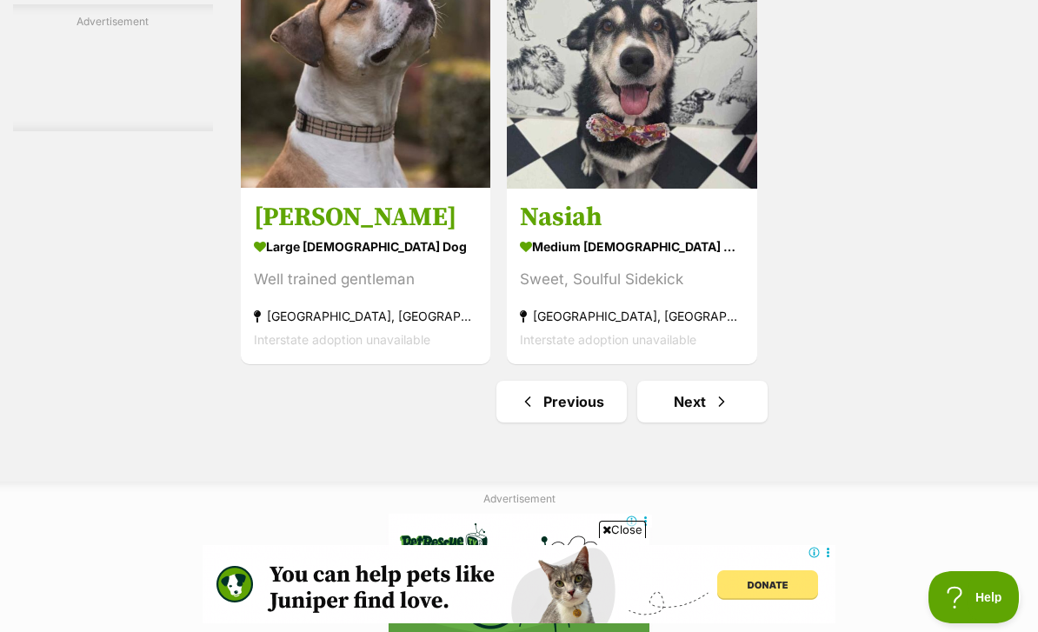
scroll to position [3866, 0]
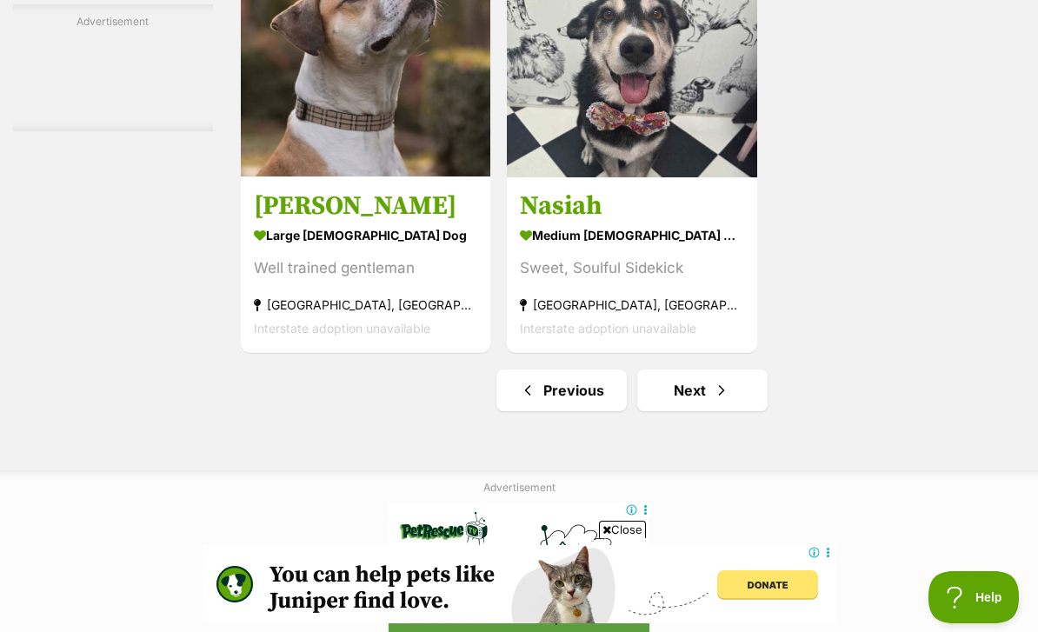
click at [274, 176] on img at bounding box center [365, 51] width 249 height 249
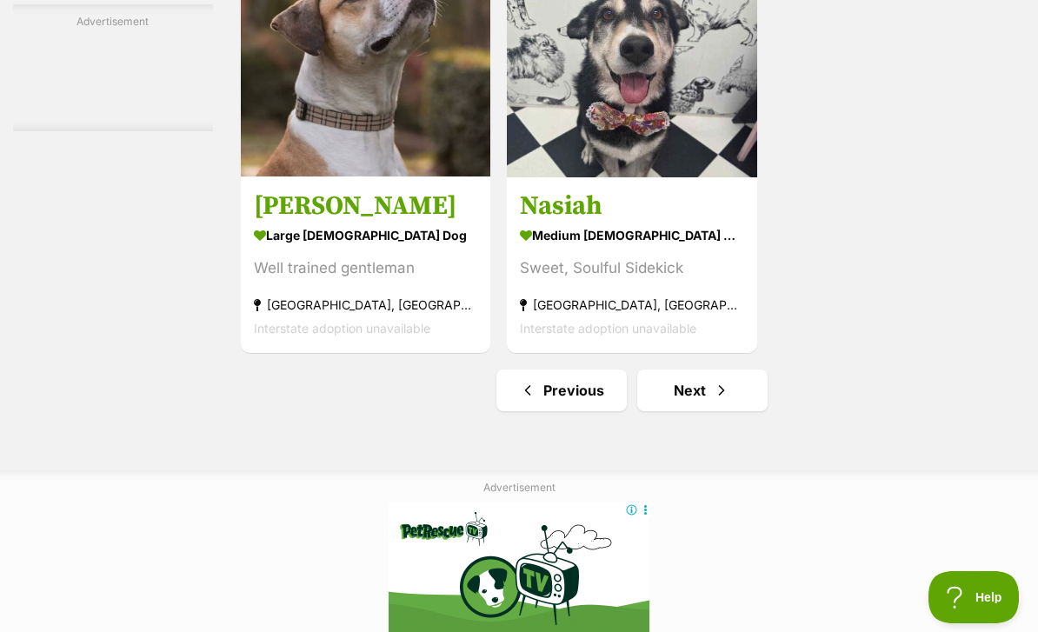
scroll to position [3922, 0]
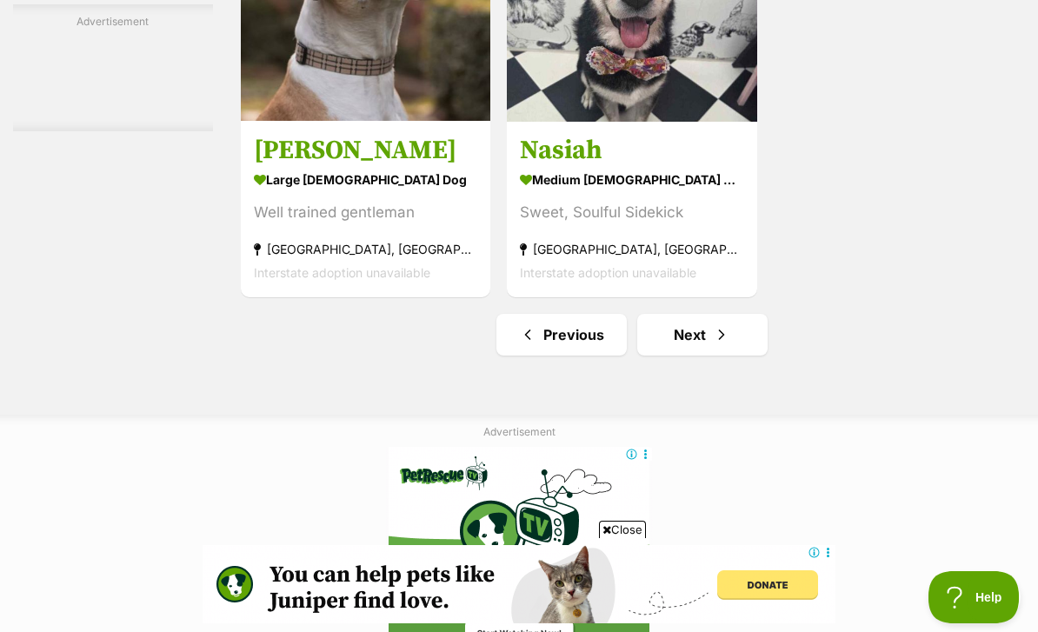
click at [659, 355] on link "Next" at bounding box center [702, 335] width 130 height 42
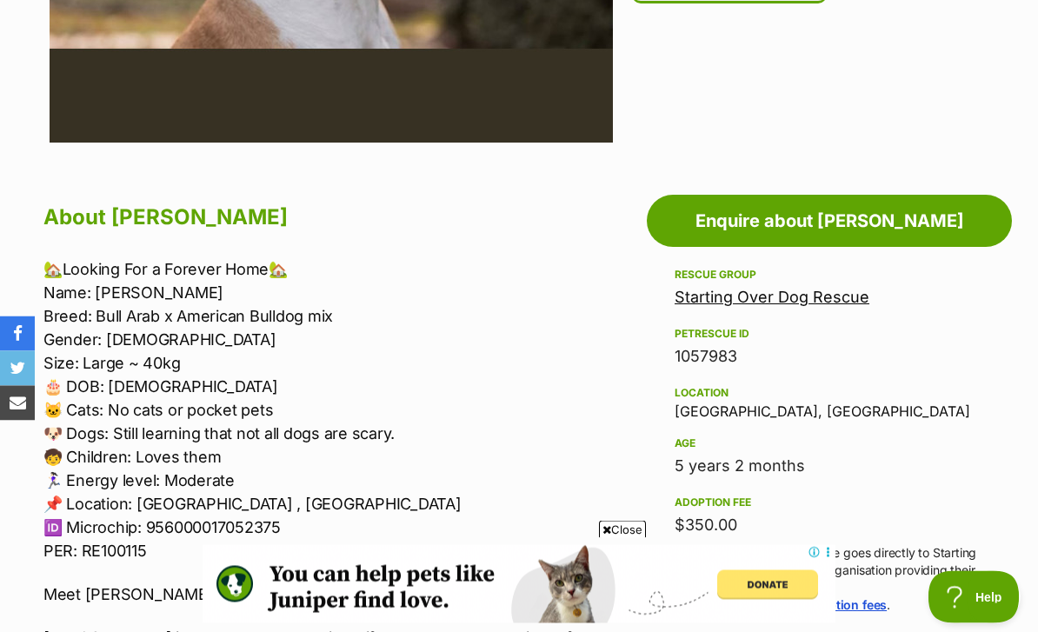
scroll to position [778, 0]
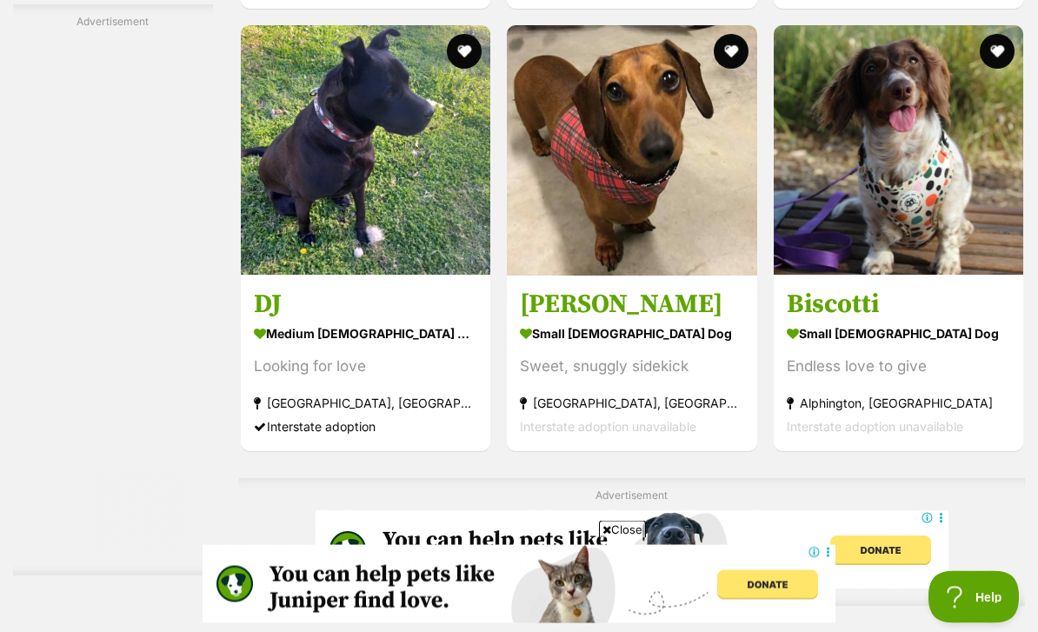
scroll to position [3321, 0]
click at [635, 200] on img at bounding box center [632, 150] width 250 height 250
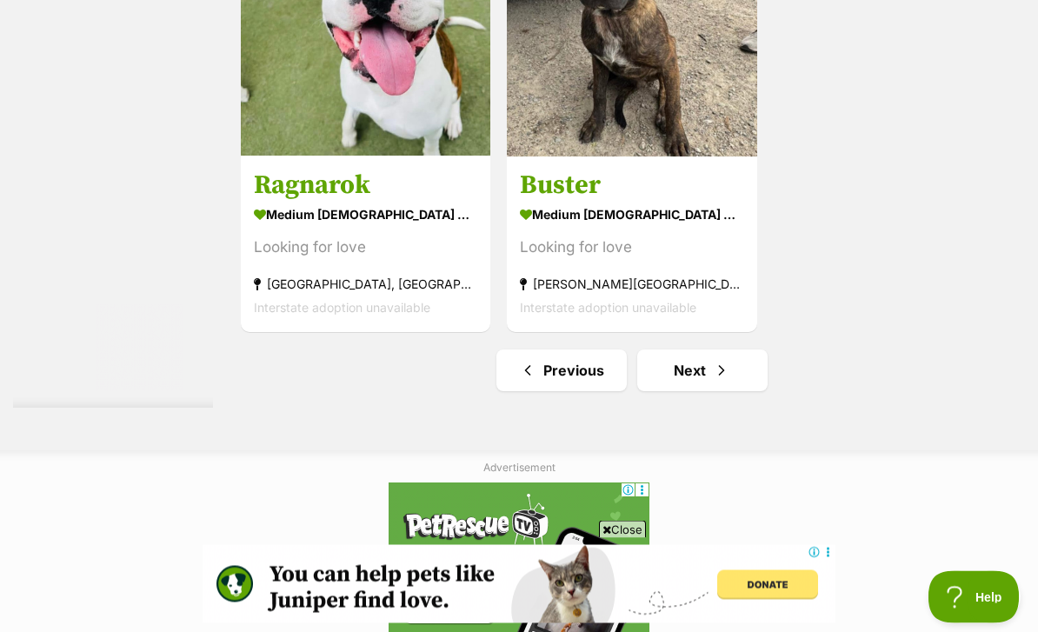
scroll to position [4049, 0]
click at [672, 391] on link "Next" at bounding box center [702, 370] width 130 height 42
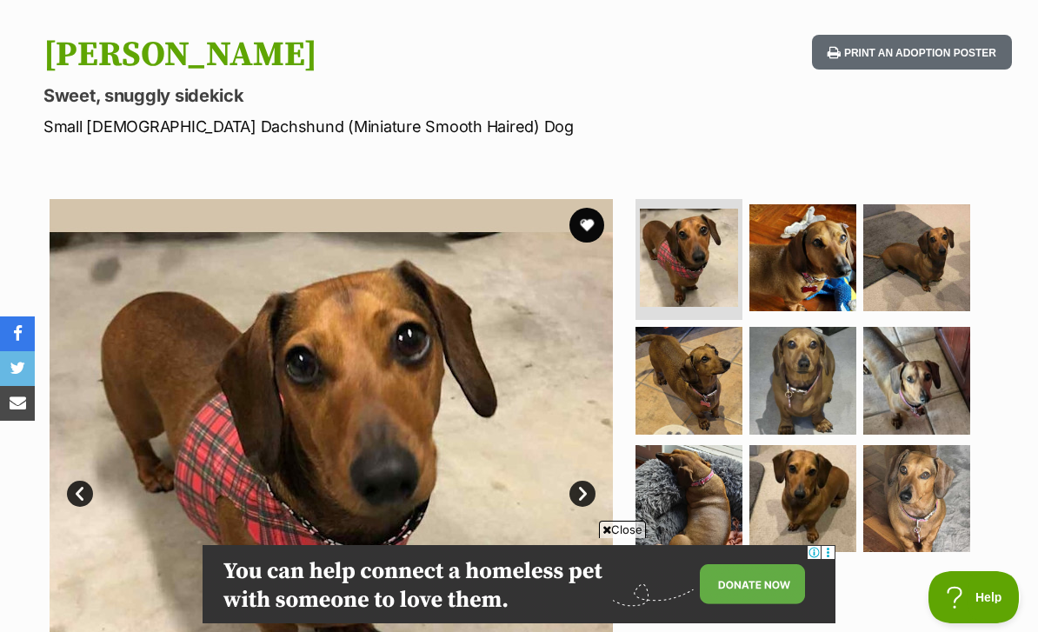
scroll to position [108, 0]
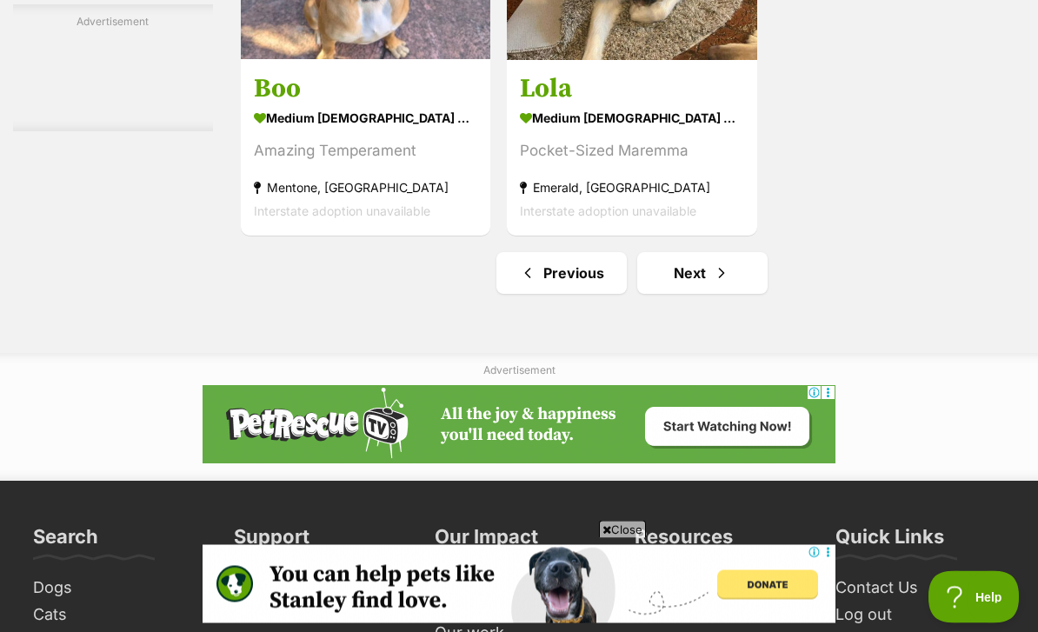
scroll to position [3984, 0]
click at [669, 294] on link "Next" at bounding box center [702, 273] width 130 height 42
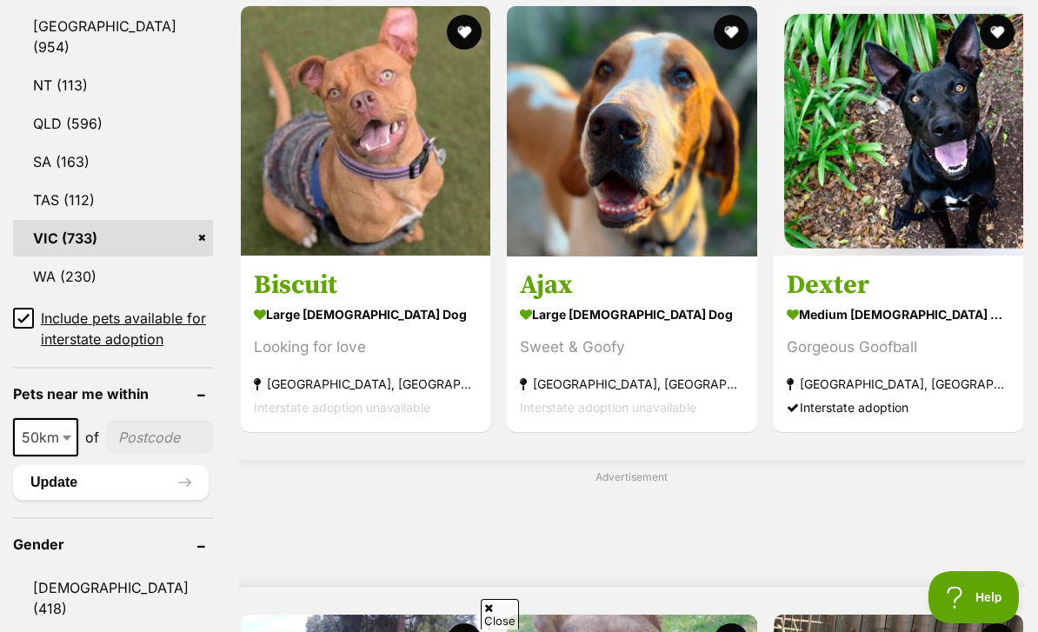
scroll to position [1079, 0]
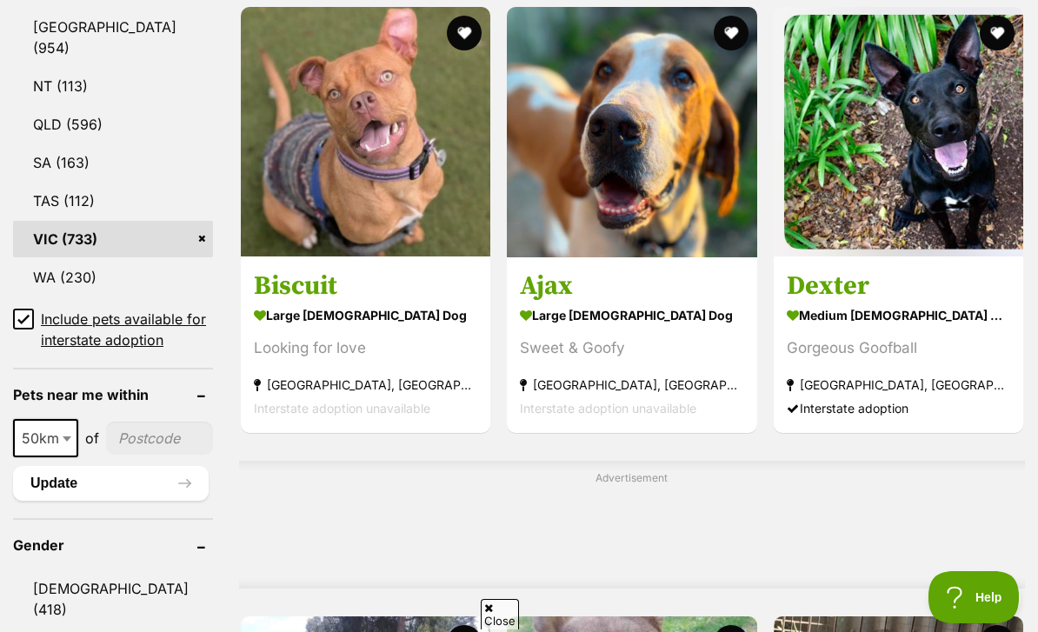
click at [647, 185] on img at bounding box center [632, 132] width 250 height 250
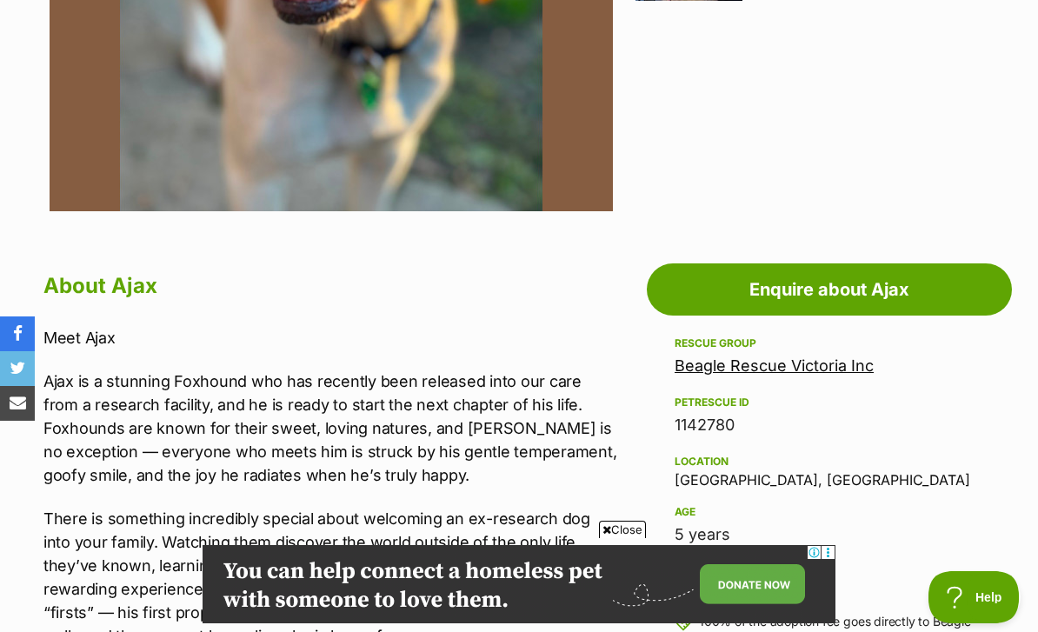
click at [872, 263] on link "Enquire about Ajax" at bounding box center [829, 289] width 365 height 52
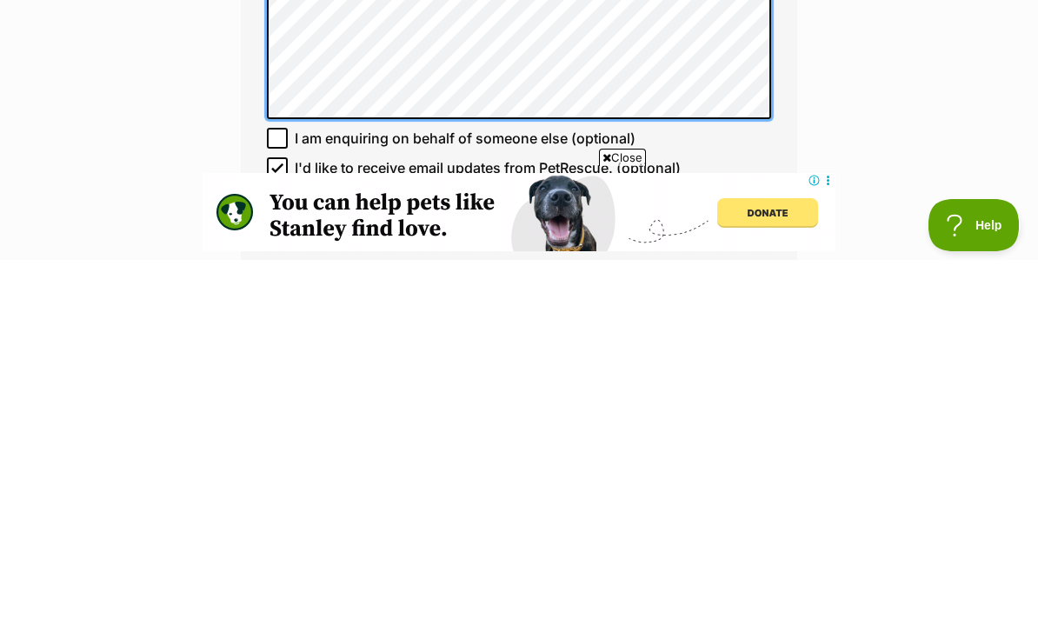
scroll to position [1048, 0]
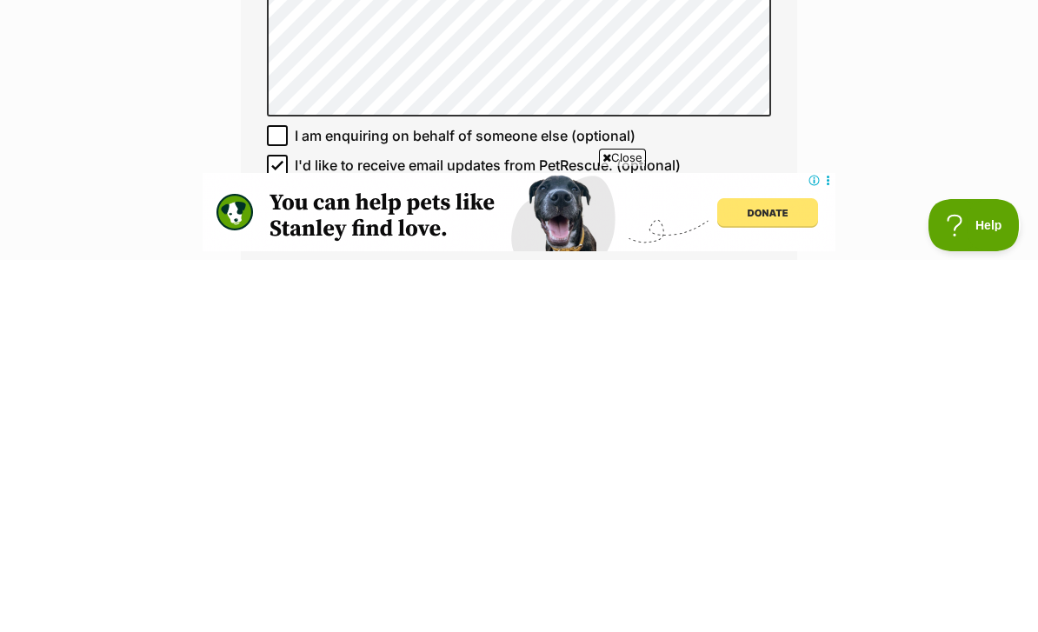
click at [280, 527] on input "I'd like to receive email updates from PetRescue. (optional)" at bounding box center [277, 537] width 21 height 21
checkbox input "false"
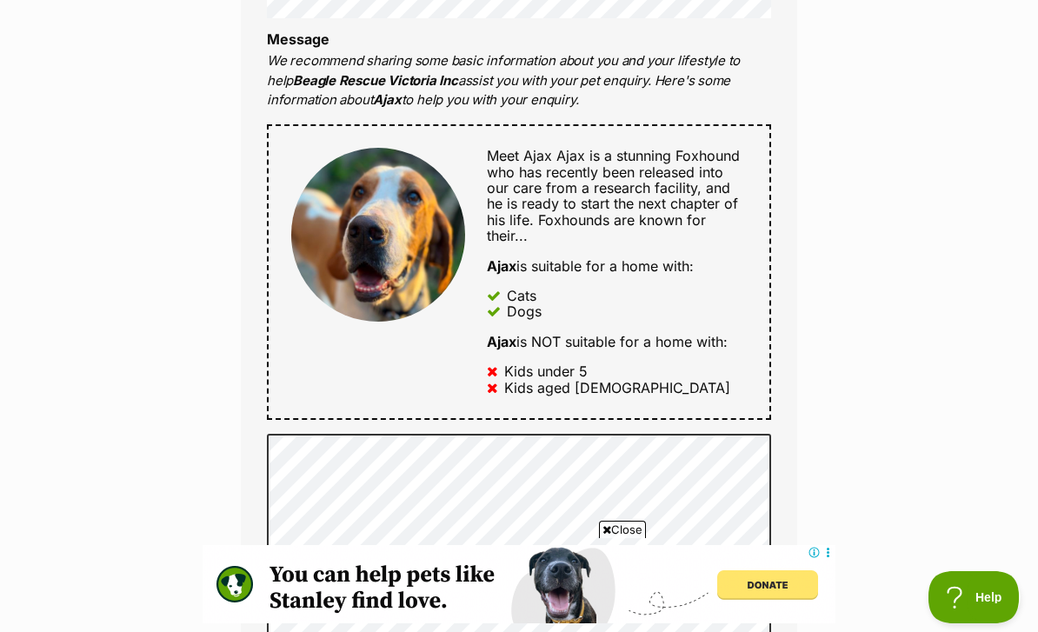
scroll to position [964, 0]
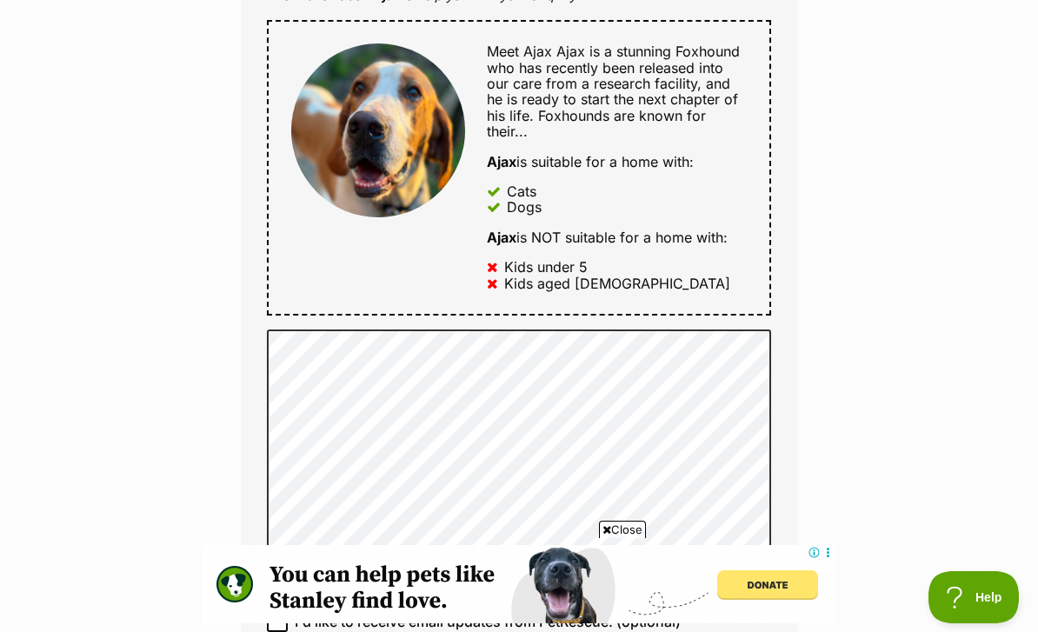
click at [144, 443] on div "Enquire about Ajax Want to increase your chances of a successful enquiry? Updat…" at bounding box center [519, 335] width 1038 height 2213
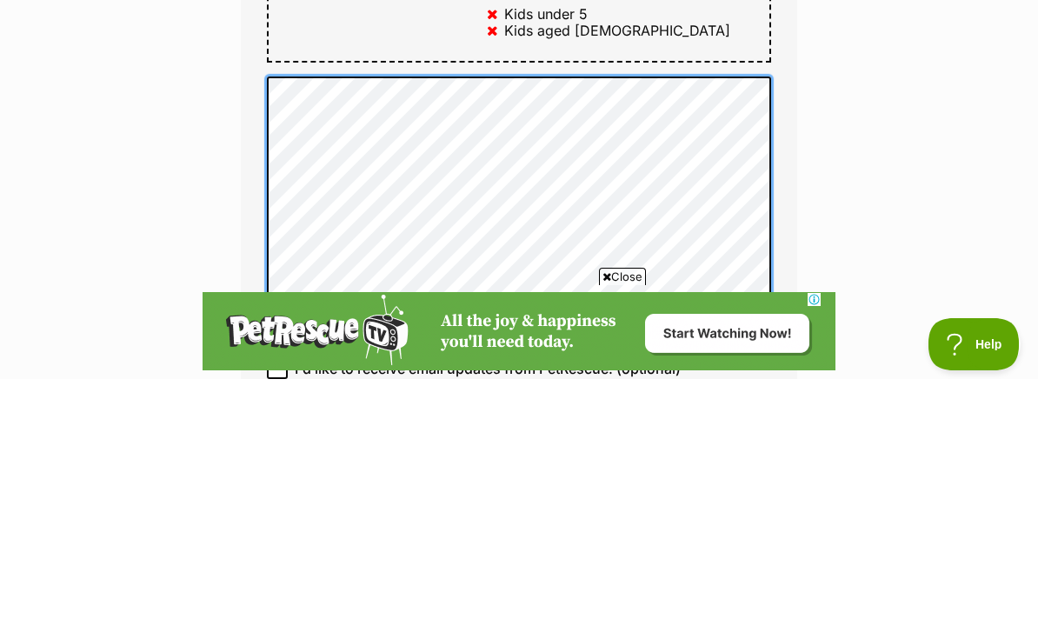
scroll to position [0, 0]
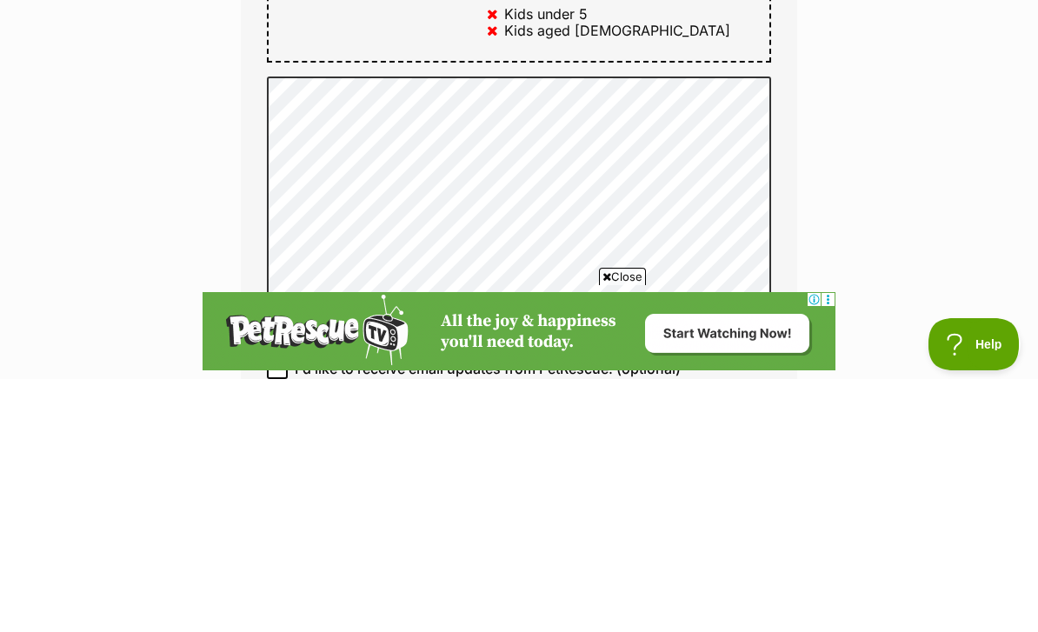
click at [1028, 154] on div "Enquire about Ajax Want to increase your chances of a successful enquiry? Updat…" at bounding box center [519, 335] width 1038 height 2213
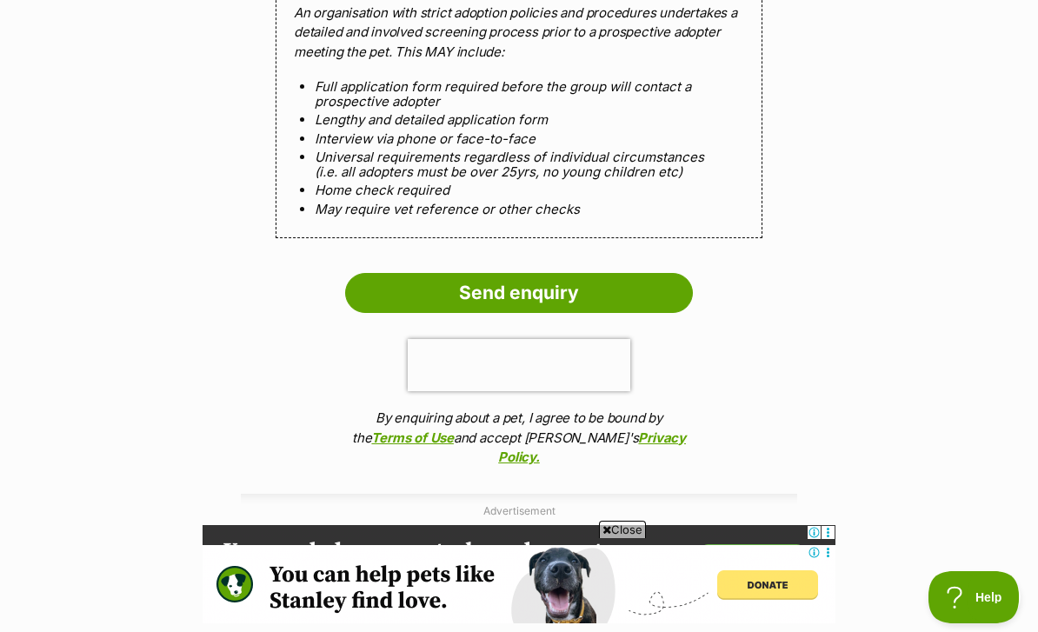
scroll to position [1777, 0]
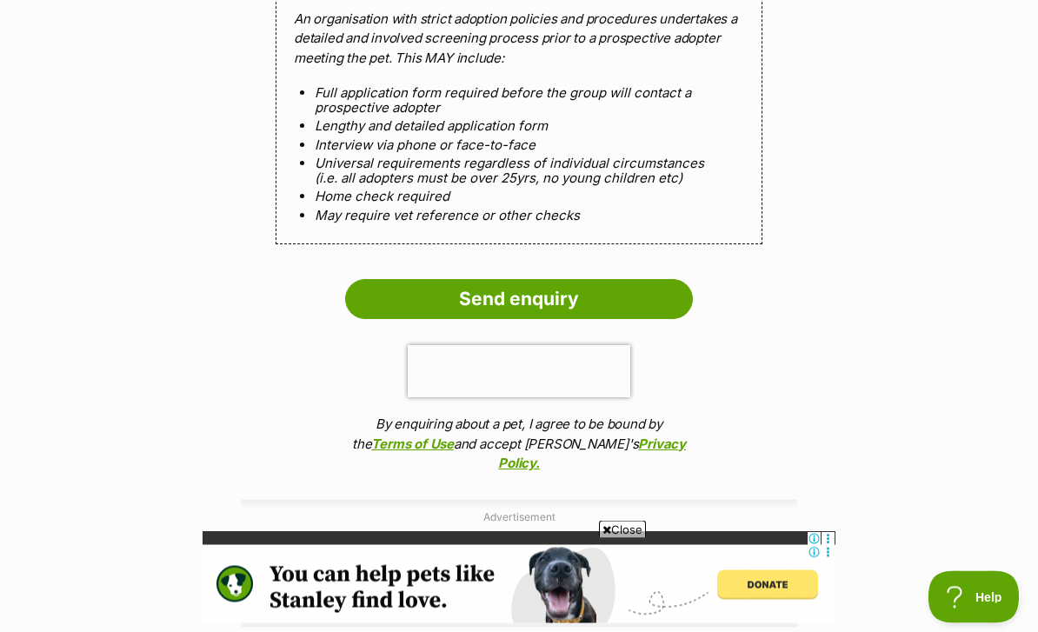
click at [568, 280] on input "Send enquiry" at bounding box center [519, 300] width 348 height 40
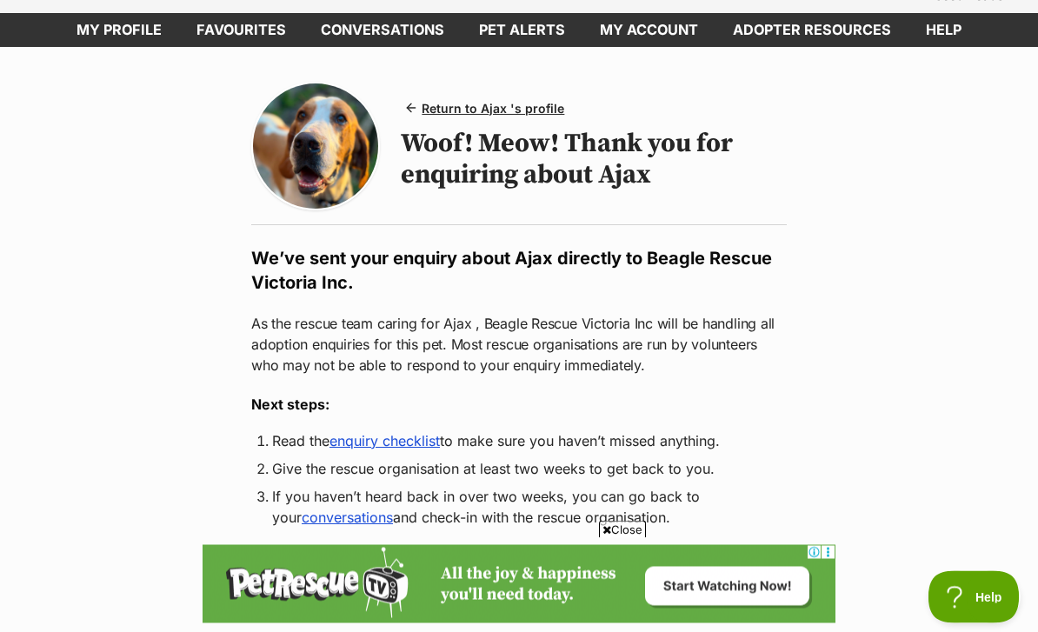
scroll to position [112, 0]
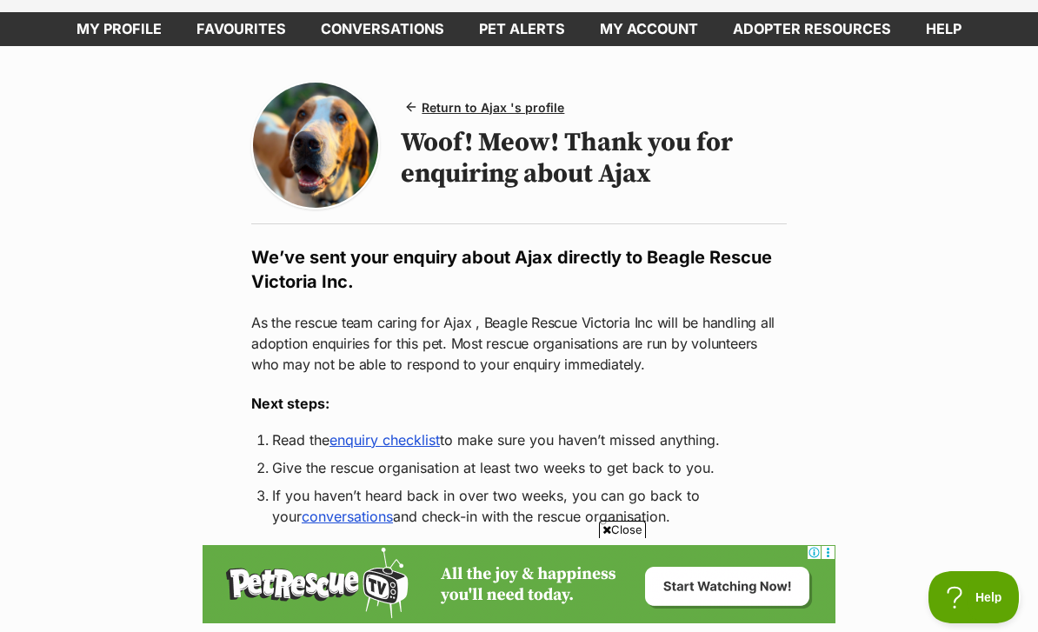
click at [411, 431] on link "enquiry checklist" at bounding box center [384, 439] width 110 height 17
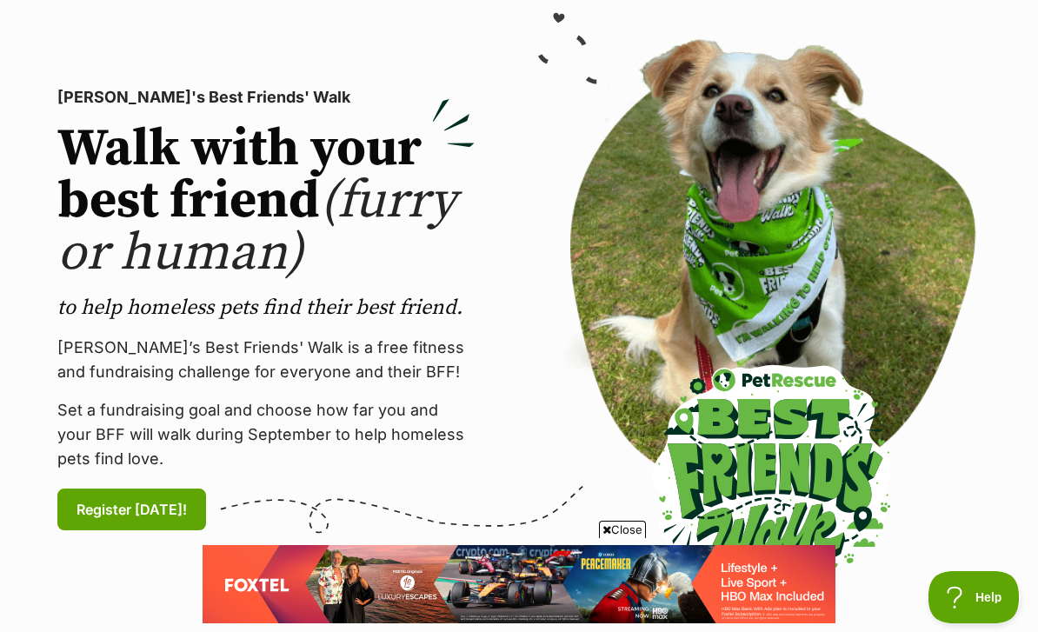
click at [1004, 249] on div at bounding box center [772, 309] width 478 height 541
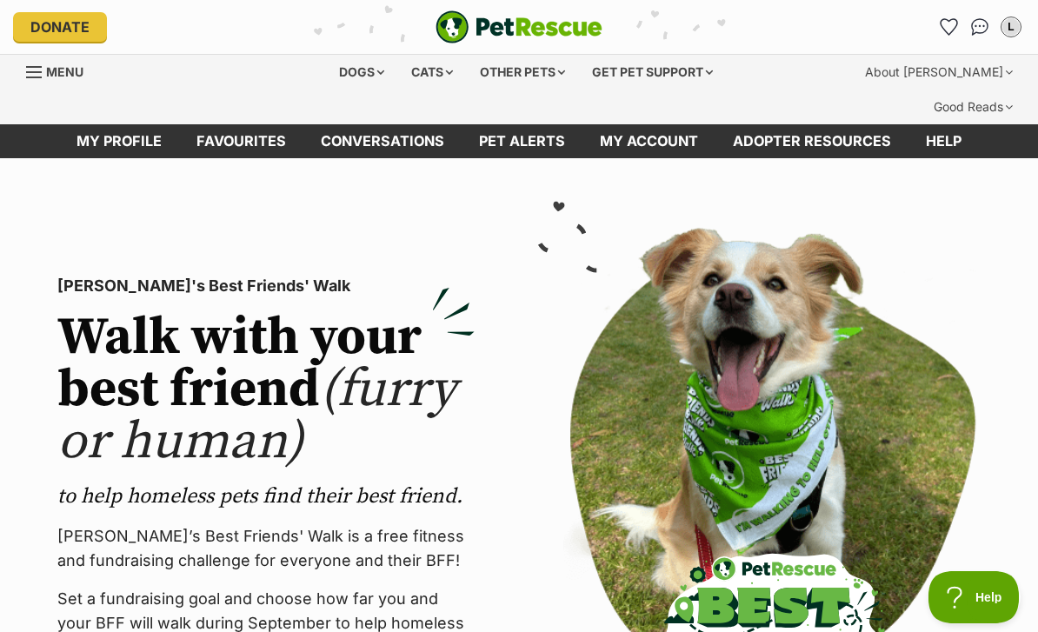
click at [1016, 30] on div "L" at bounding box center [1010, 26] width 17 height 17
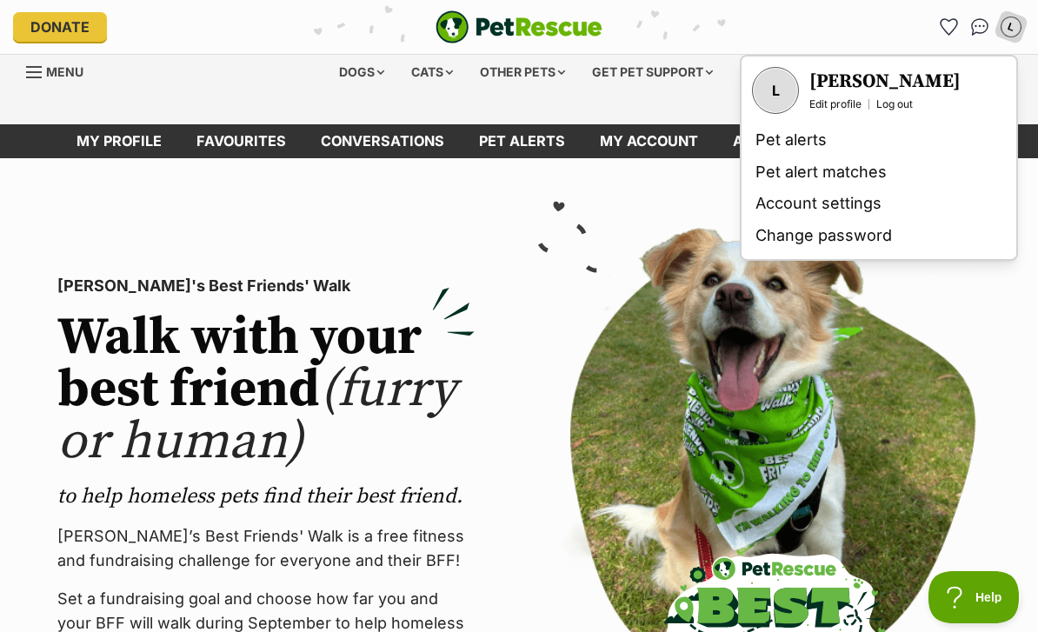
click at [885, 220] on link "Change password" at bounding box center [878, 236] width 261 height 32
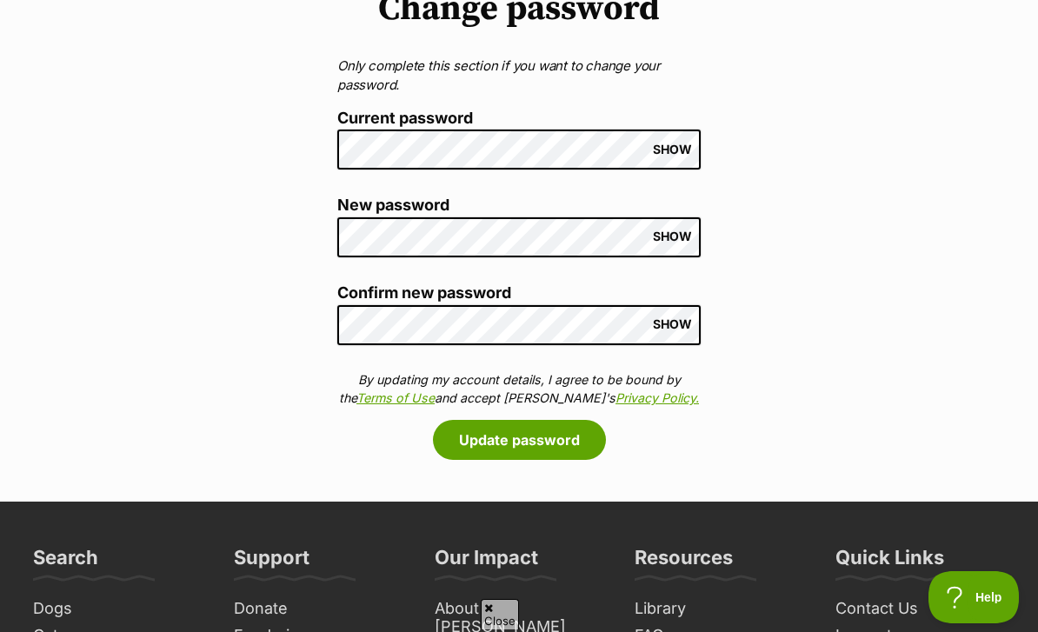
scroll to position [7, 0]
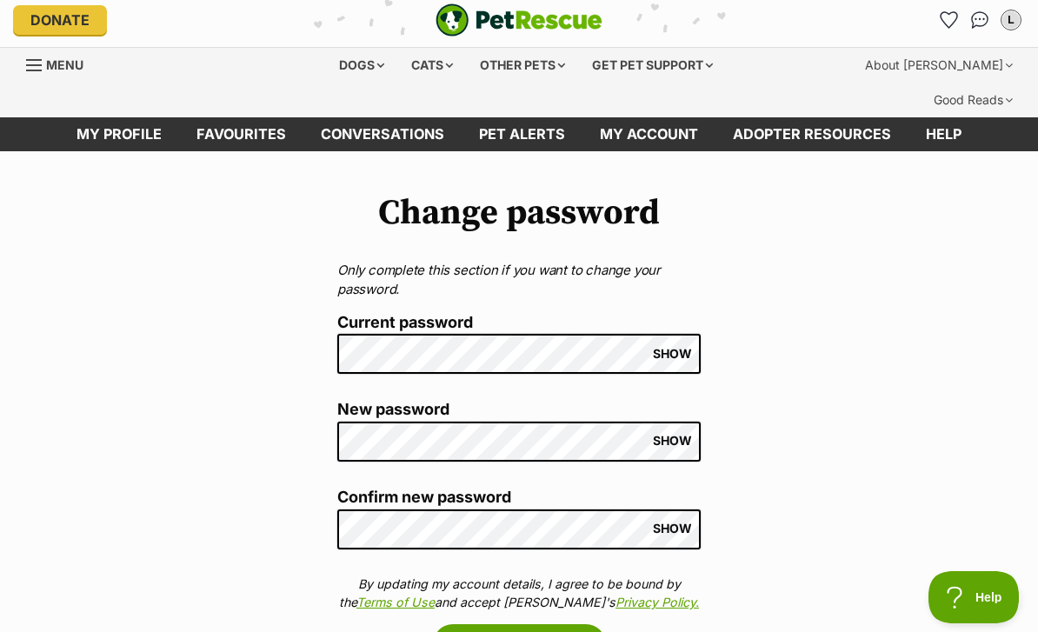
click at [1014, 25] on div "L" at bounding box center [1010, 19] width 17 height 17
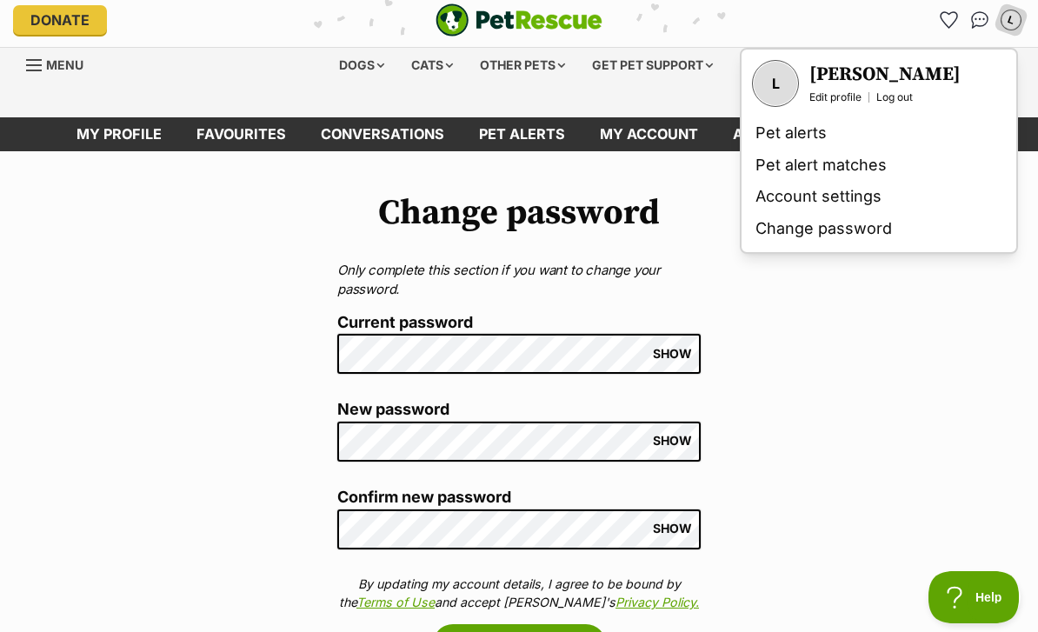
scroll to position [0, 0]
click at [830, 139] on link "Pet alerts" at bounding box center [878, 133] width 261 height 32
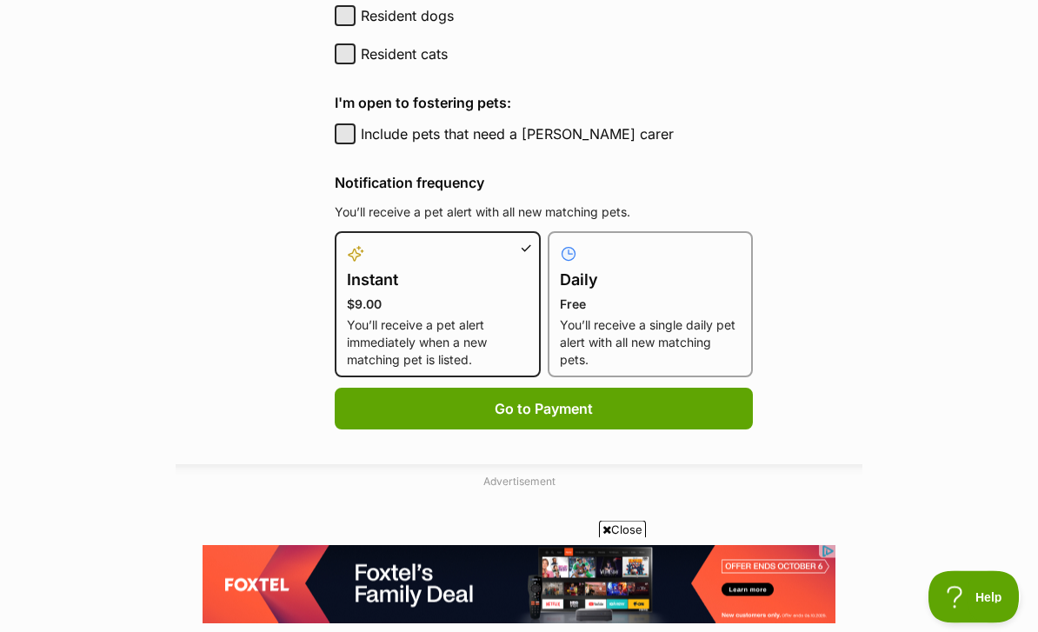
scroll to position [952, 0]
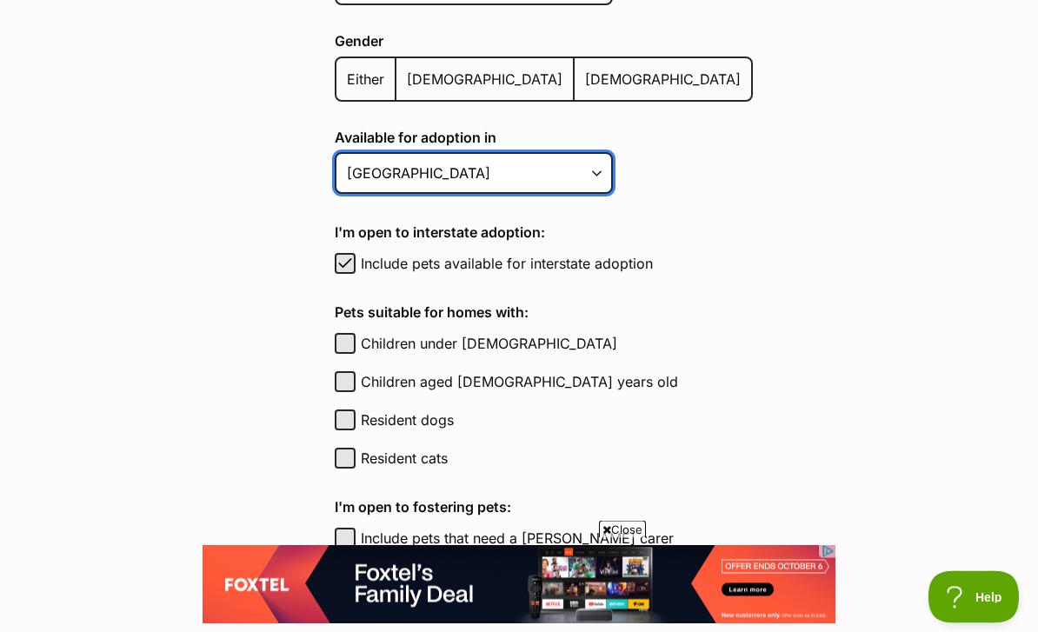
click at [555, 153] on select "Australian Capital Territory New South Wales Northern Territory Queensland Sout…" at bounding box center [474, 174] width 278 height 42
select select "2"
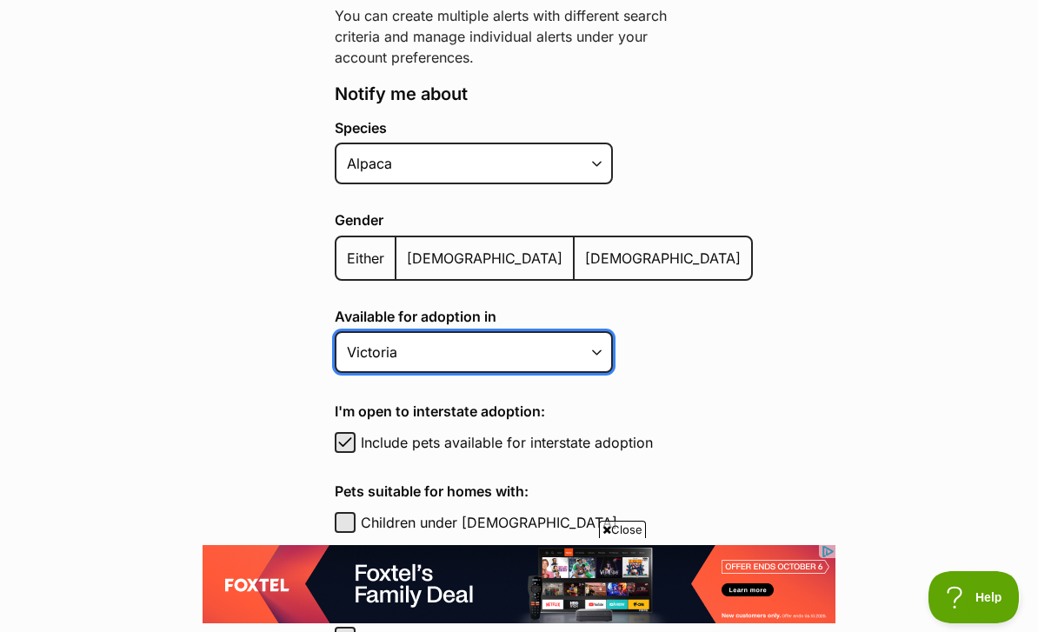
scroll to position [355, 0]
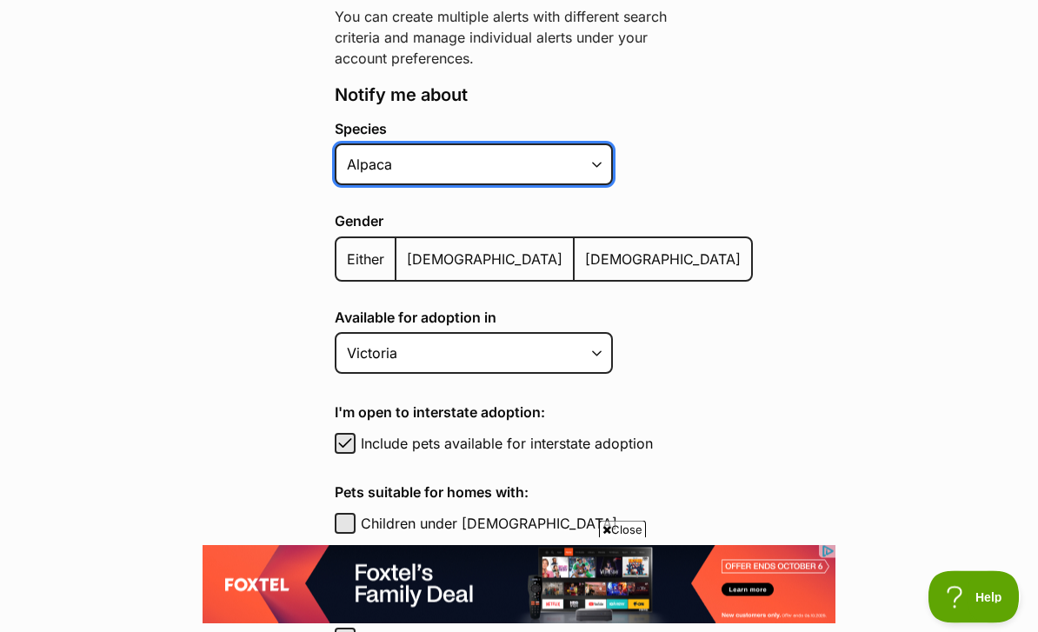
click at [577, 144] on select "Alpaca Bird Cat Chicken Cow Dog Donkey Duck Ferret Fish Goat Goose Guinea Fowl …" at bounding box center [474, 165] width 278 height 42
select select "1"
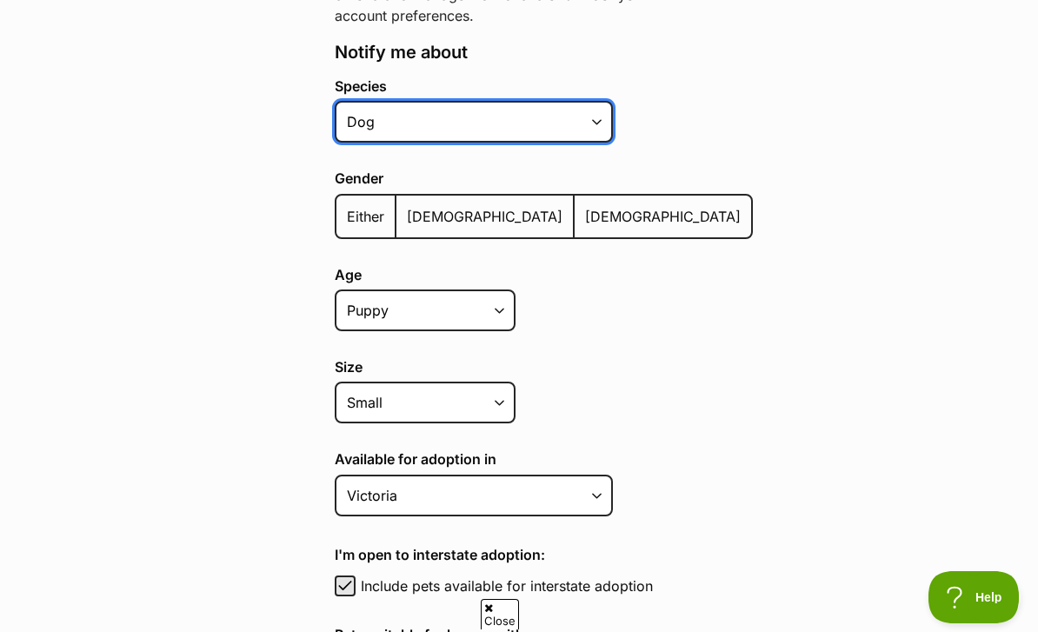
scroll to position [0, 0]
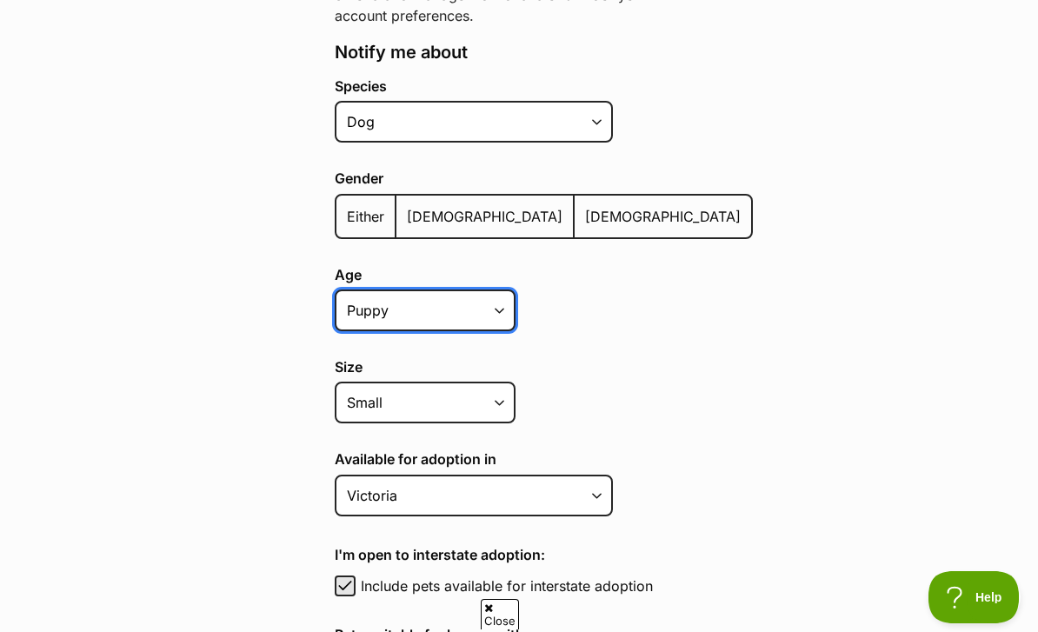
click at [478, 289] on select "Puppy Adult Senior All ages" at bounding box center [425, 310] width 181 height 42
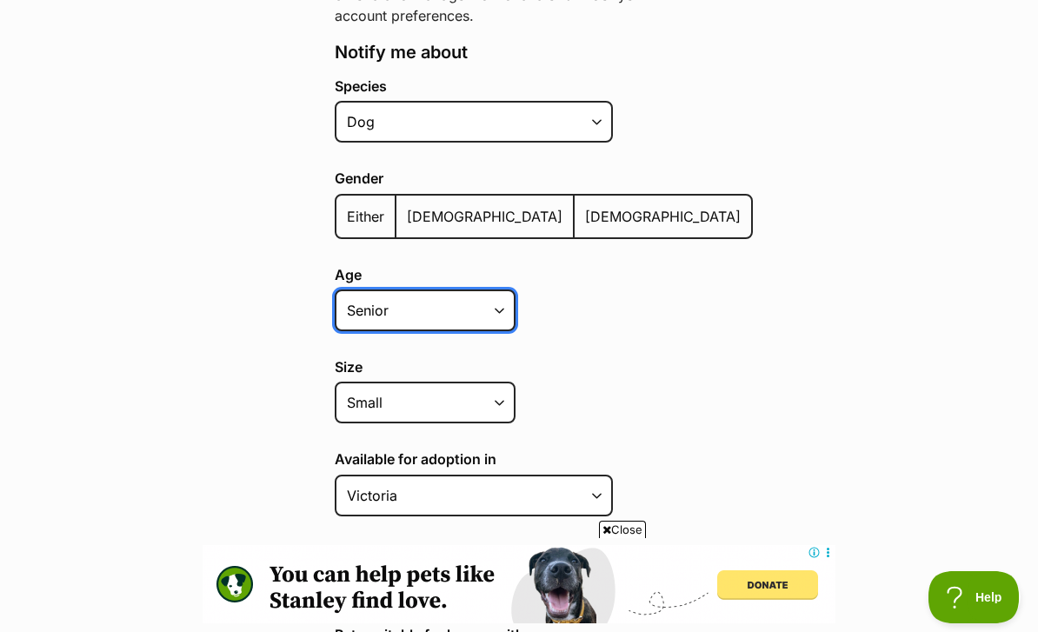
click at [499, 289] on select "Puppy Adult Senior All ages" at bounding box center [425, 310] width 181 height 42
click at [490, 289] on select "Puppy Adult Senior All ages" at bounding box center [425, 310] width 181 height 42
select select "senior"
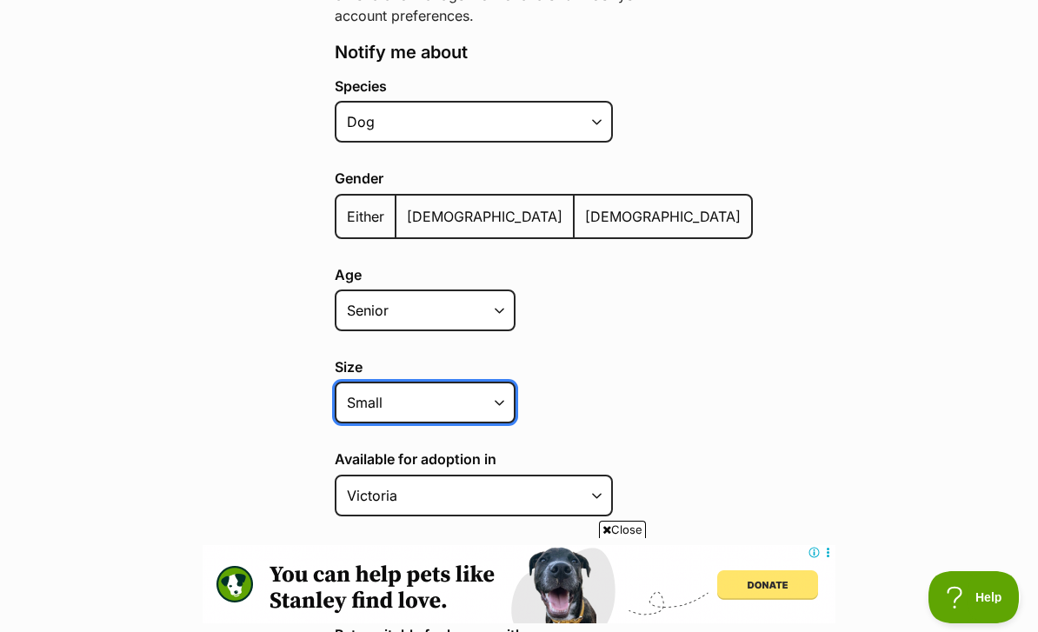
click at [488, 382] on select "Small Medium Large All sizes" at bounding box center [425, 403] width 181 height 42
select select
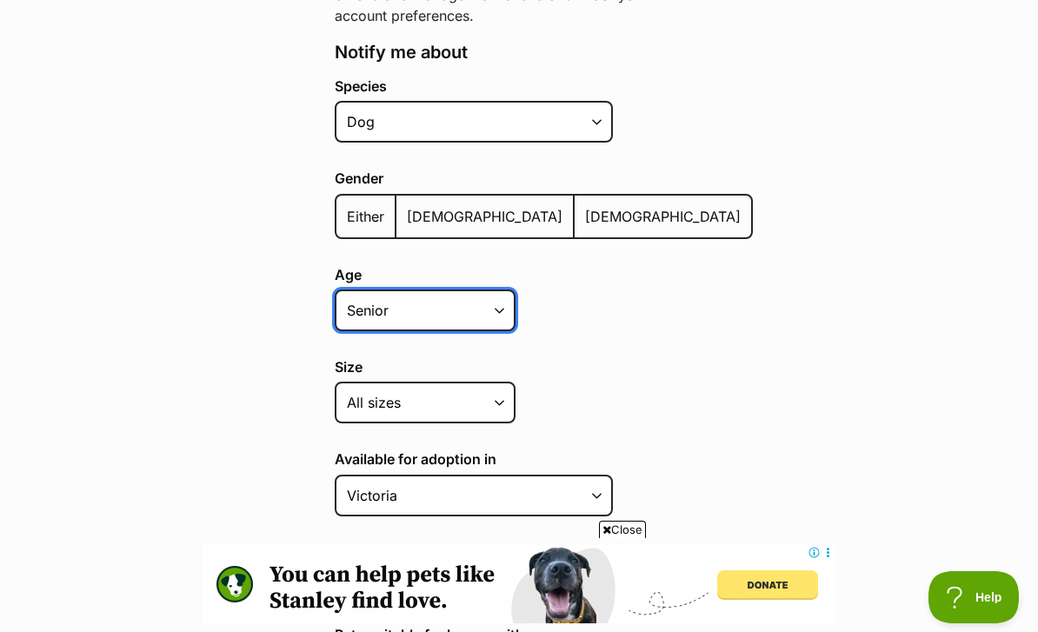
click at [491, 289] on select "Puppy Adult Senior All ages" at bounding box center [425, 310] width 181 height 42
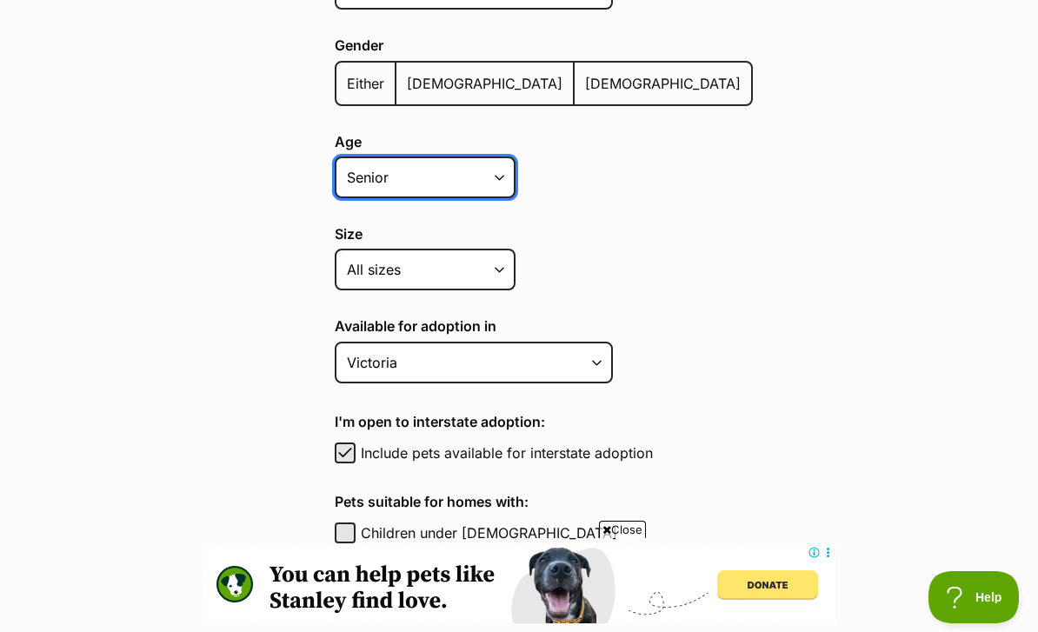
scroll to position [566, 0]
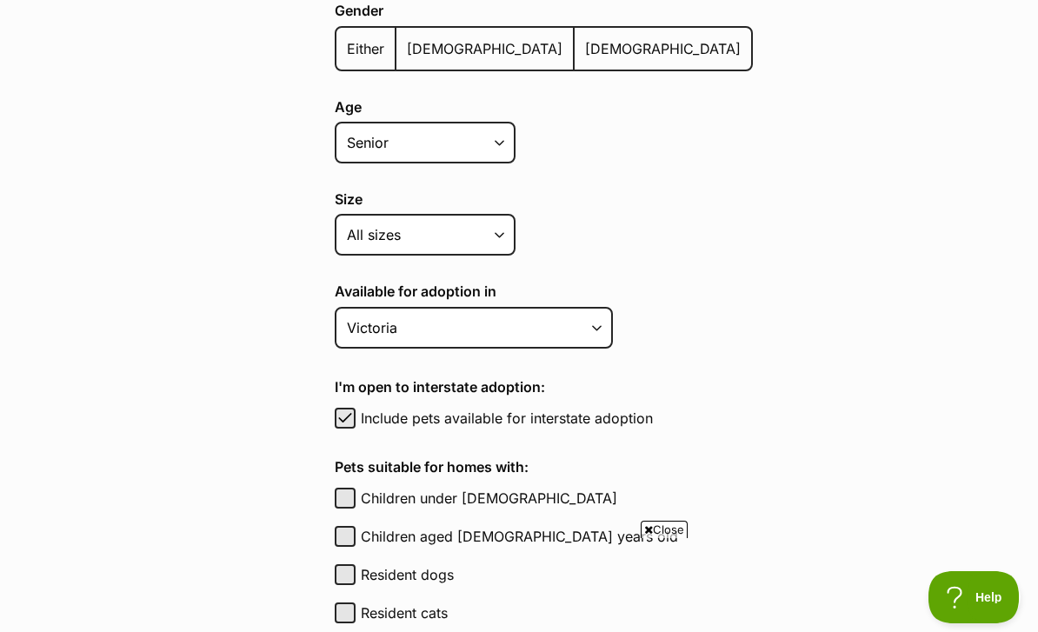
click at [431, 602] on label "Resident cats" at bounding box center [557, 612] width 392 height 21
click at [355, 602] on button "Resident cats" at bounding box center [345, 612] width 21 height 21
checkbox input "true"
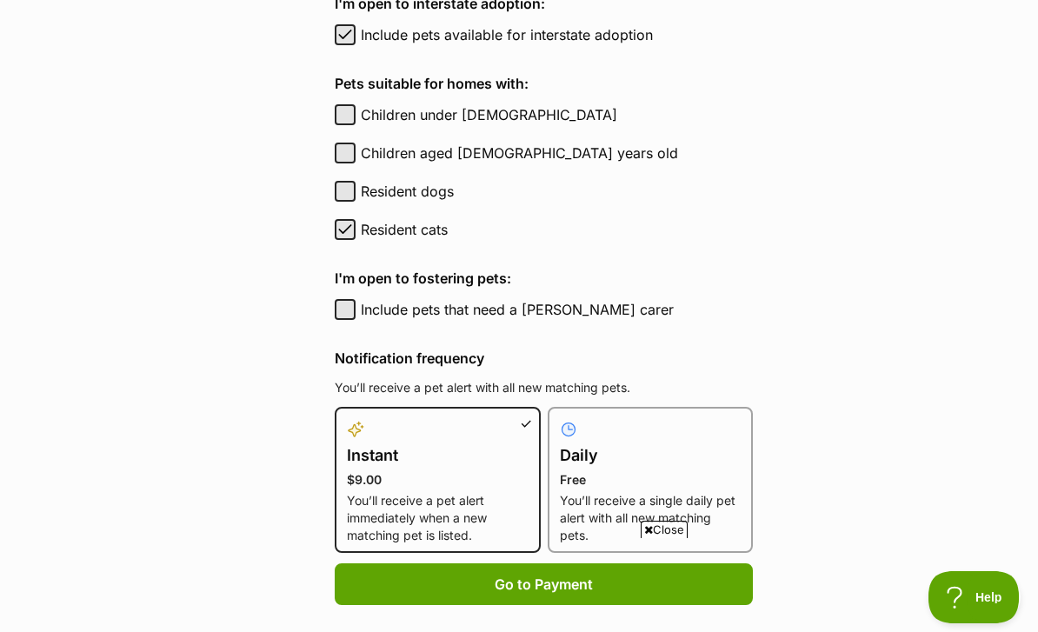
scroll to position [952, 0]
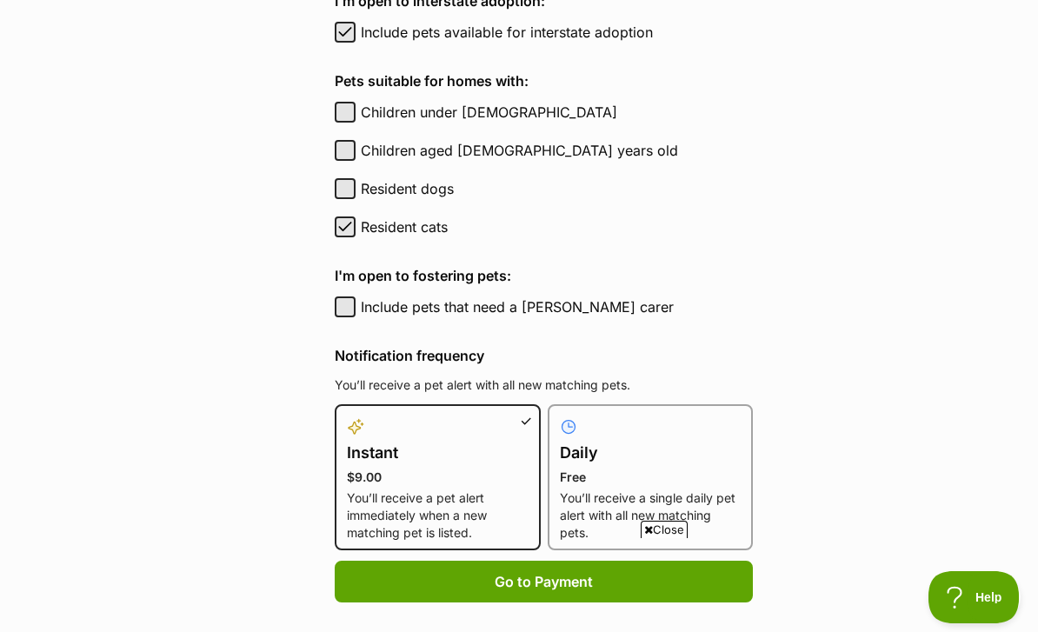
click at [668, 489] on p "You’ll receive a single daily pet alert with all new matching pets." at bounding box center [651, 515] width 182 height 52
click at [559, 415] on input "Daily Free You’ll receive a single daily pet alert with all new matching pets." at bounding box center [558, 415] width 1 height 1
radio input "true"
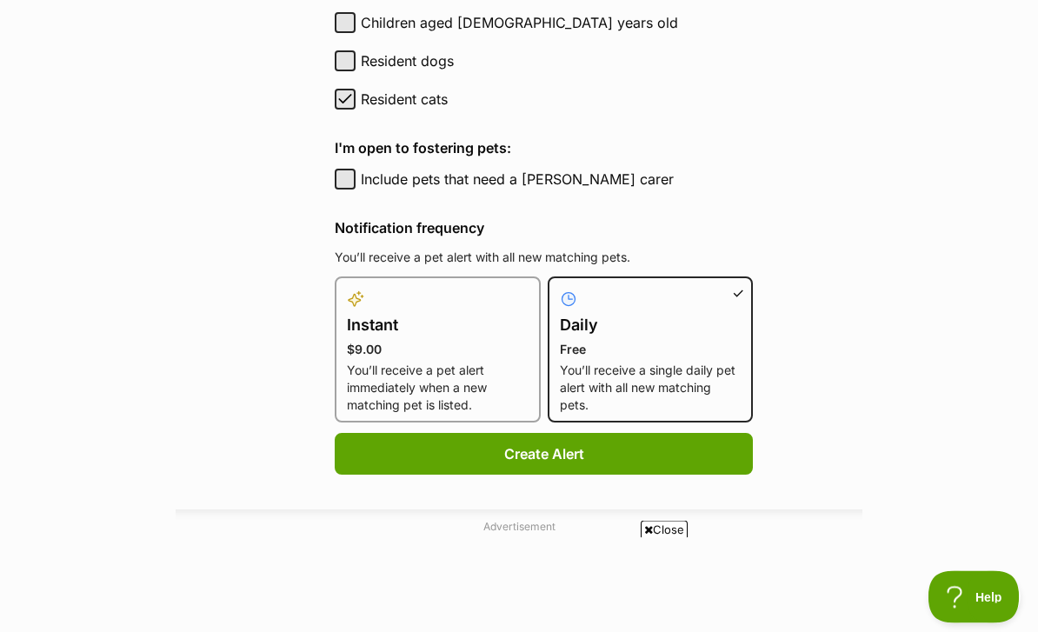
scroll to position [1137, 0]
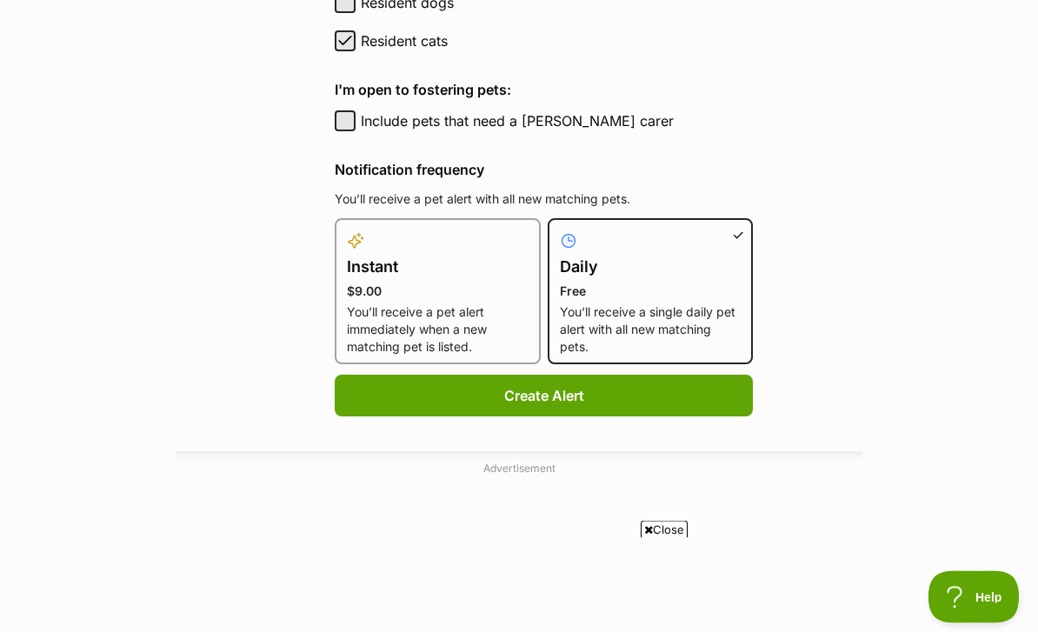
click at [671, 375] on button "Create Alert" at bounding box center [544, 396] width 418 height 42
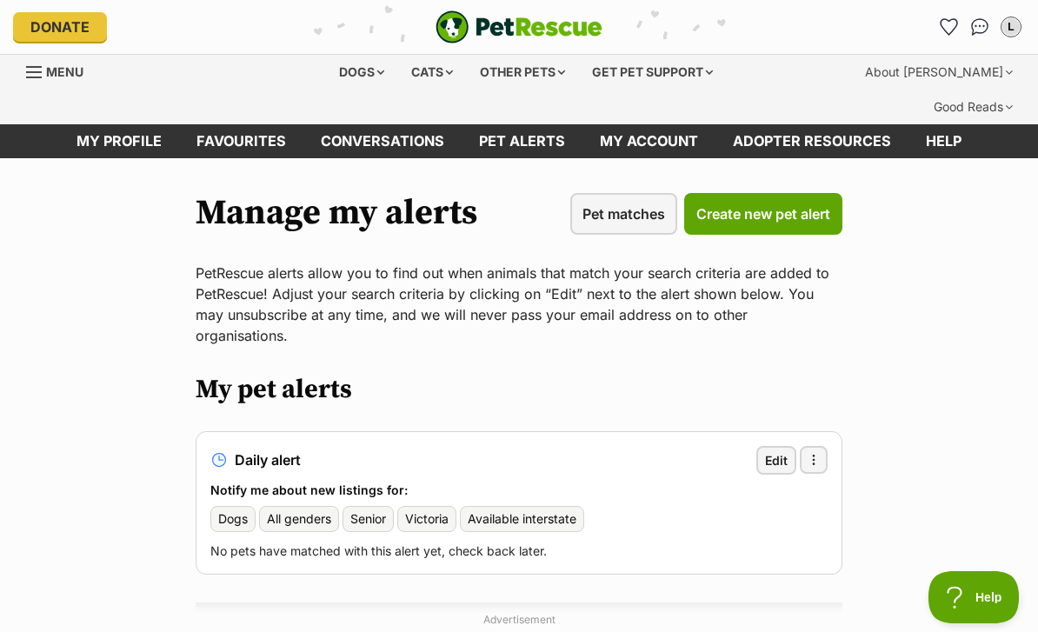
click at [651, 124] on link "My account" at bounding box center [648, 141] width 133 height 34
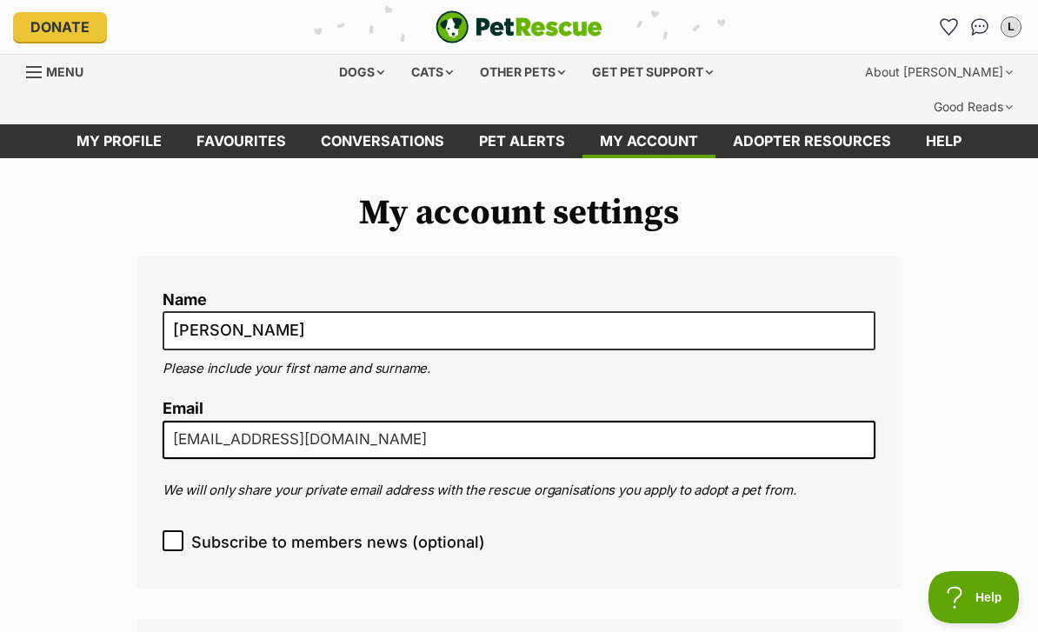
click at [118, 124] on link "My profile" at bounding box center [119, 141] width 120 height 34
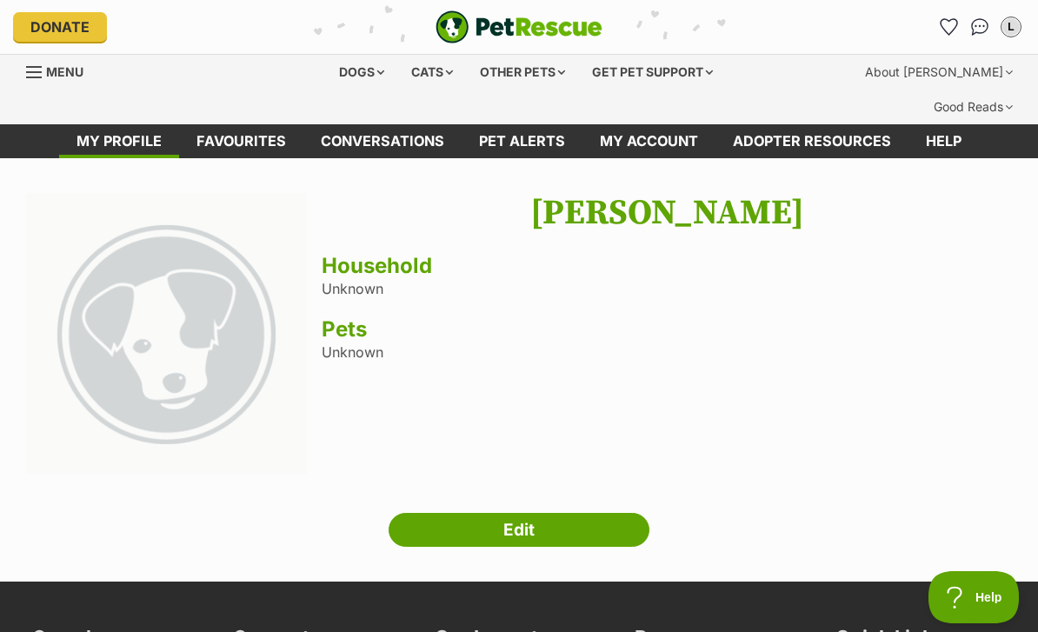
click at [209, 124] on link "Favourites" at bounding box center [241, 141] width 124 height 34
